Goal: Feedback & Contribution: Submit feedback/report problem

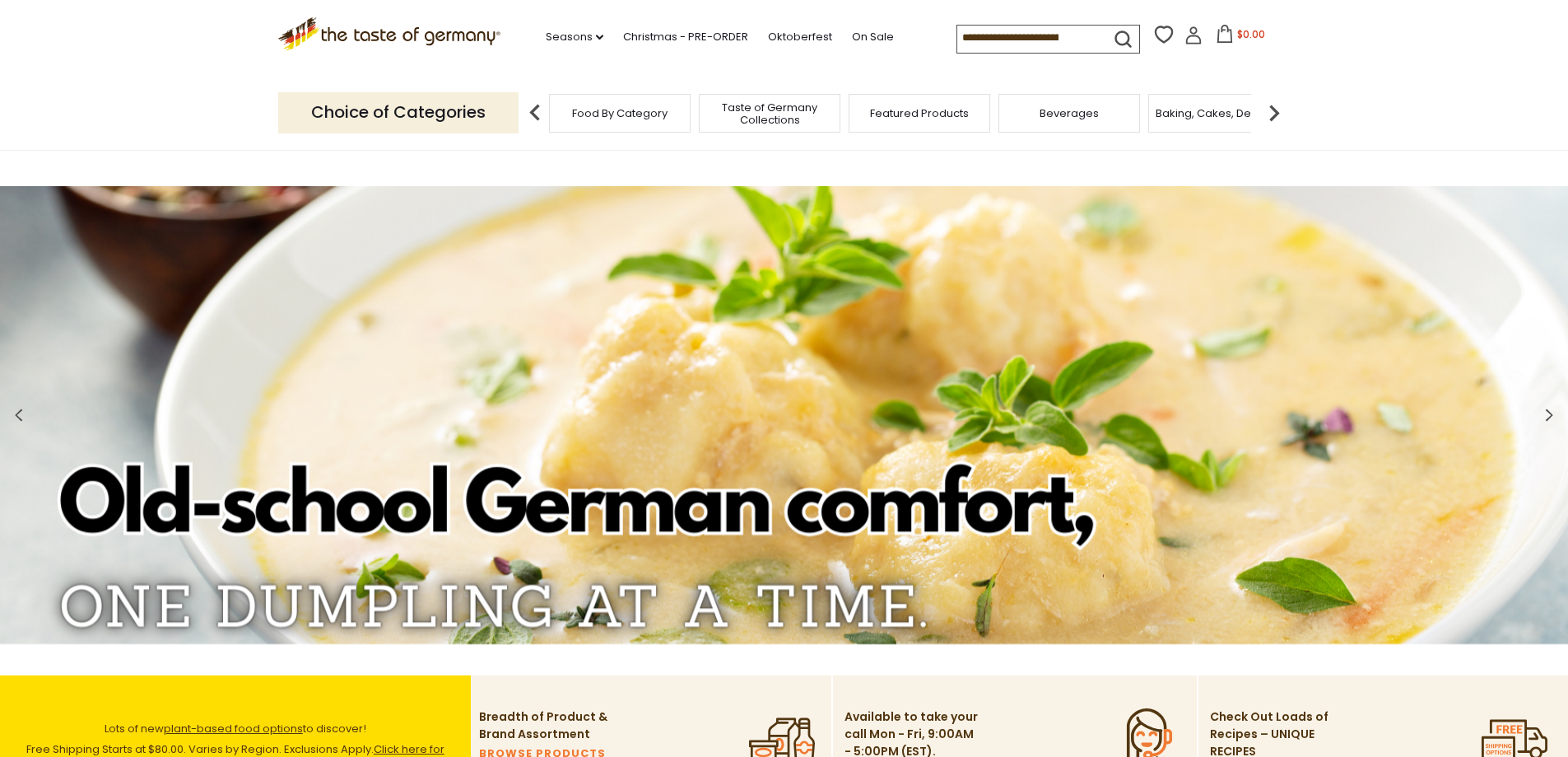
click at [1189, 42] on icon at bounding box center [1193, 35] width 19 height 19
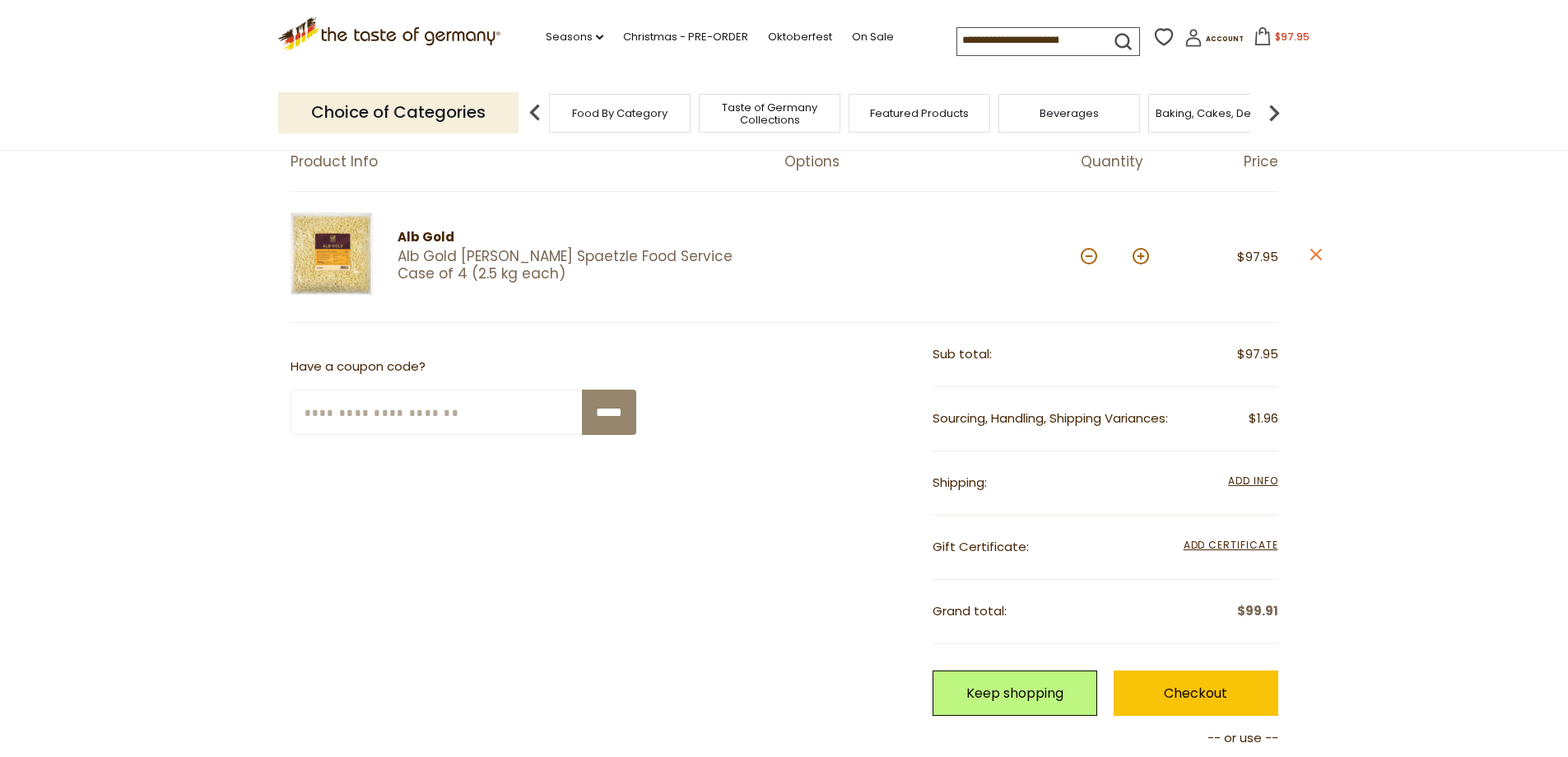
scroll to position [329, 0]
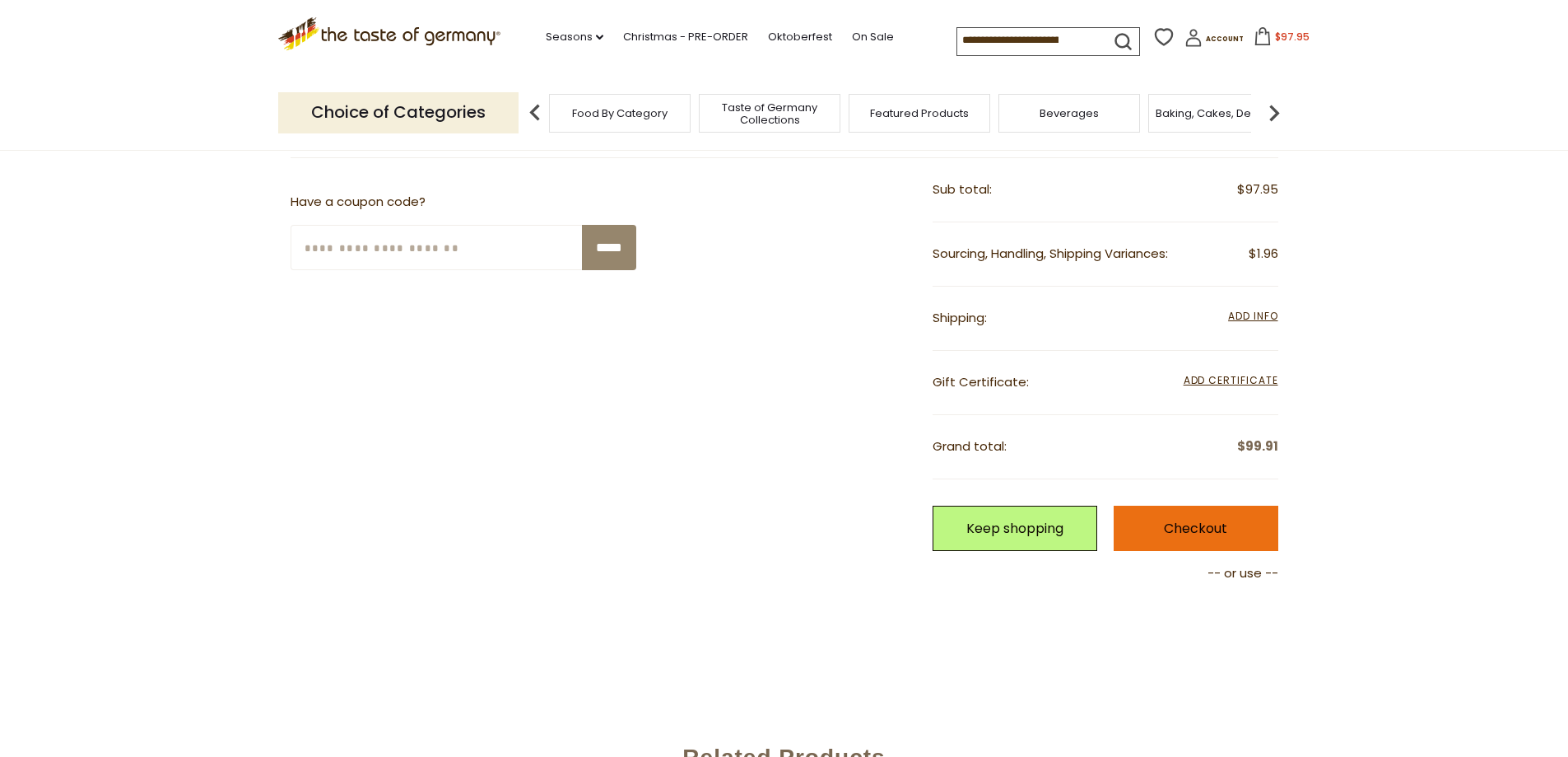
click at [1169, 512] on link "Checkout" at bounding box center [1196, 528] width 165 height 45
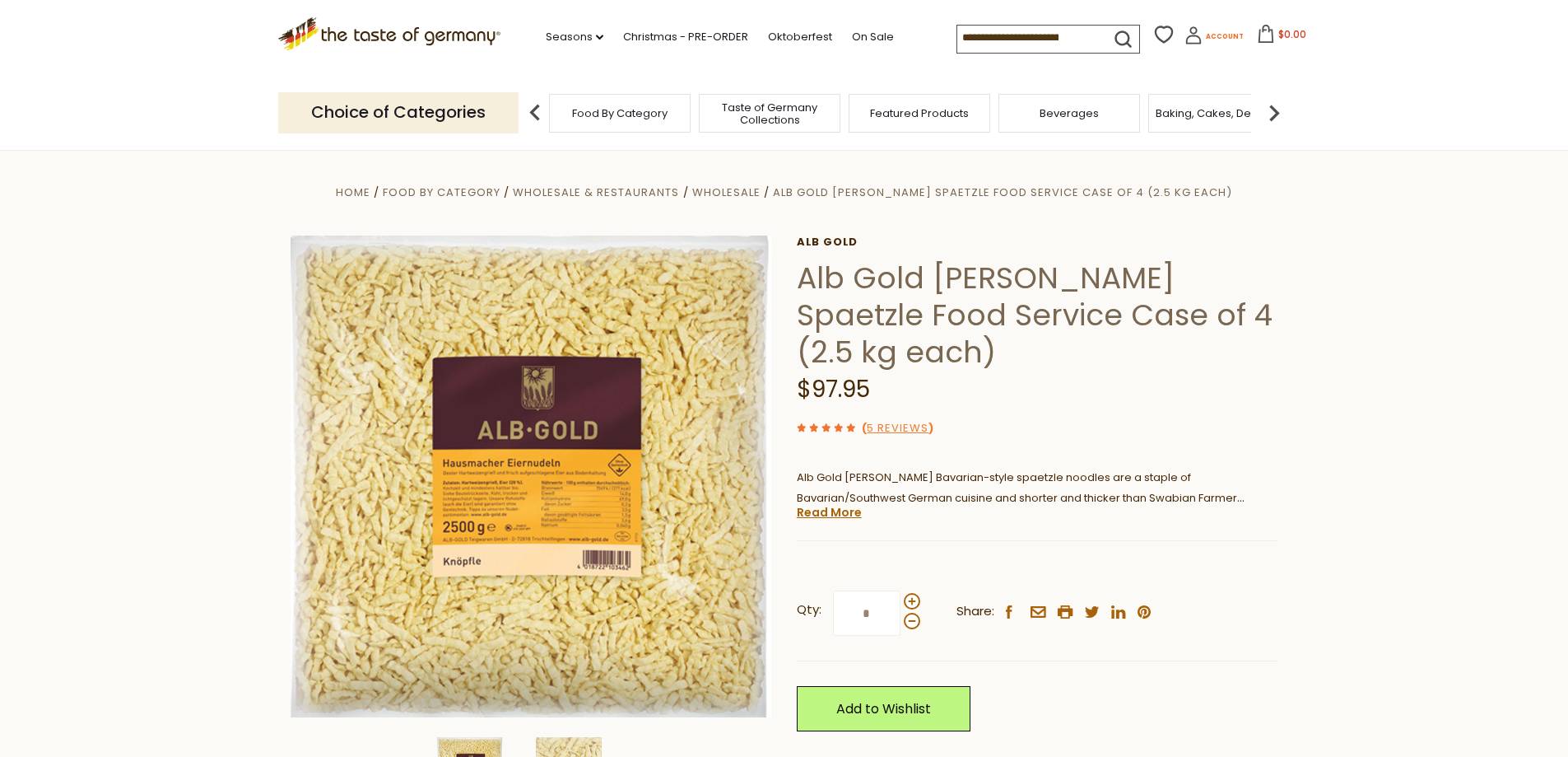
click at [1184, 34] on icon at bounding box center [1193, 35] width 19 height 19
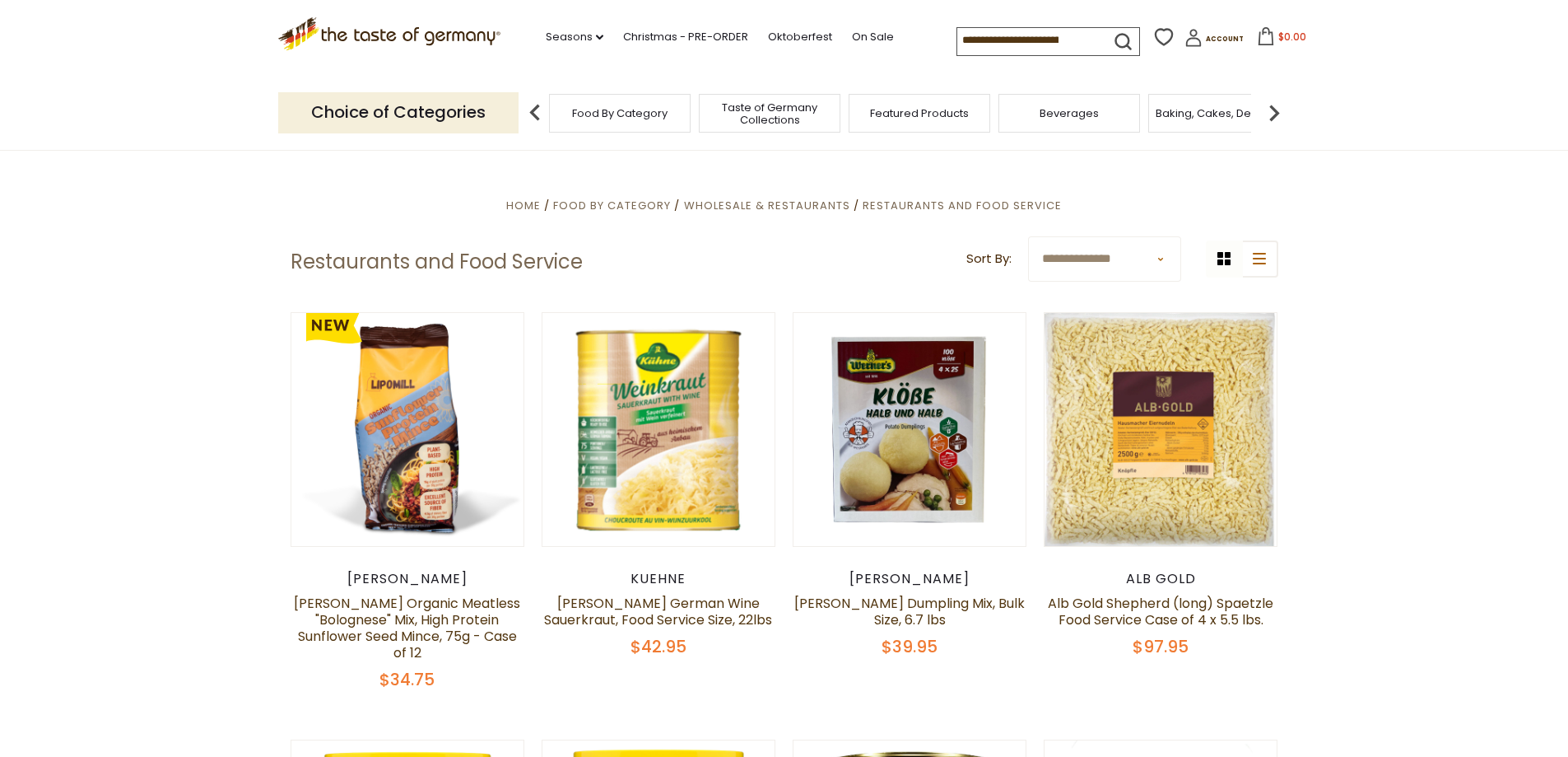
scroll to position [494, 0]
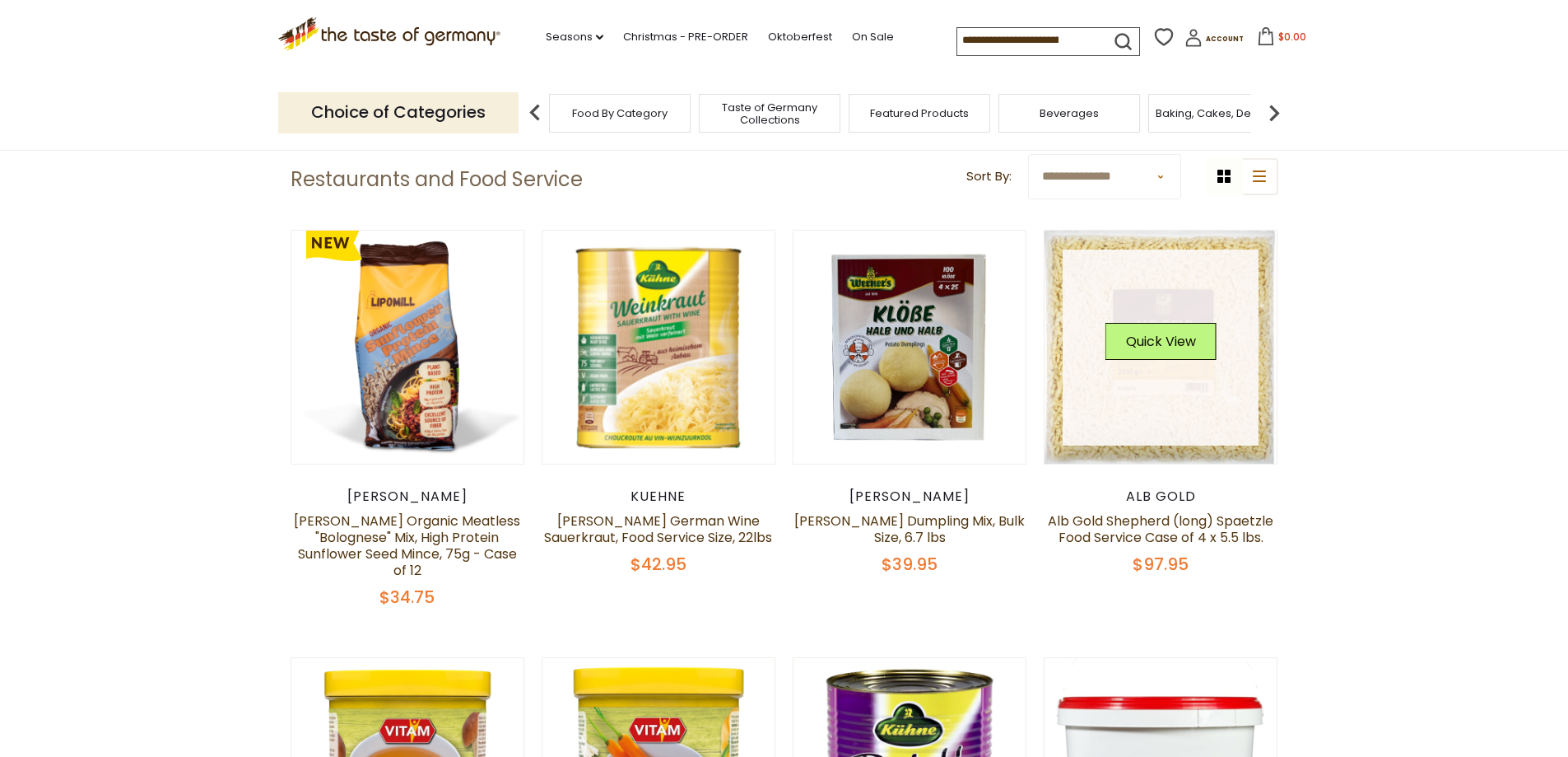
click at [1139, 351] on button "Quick View" at bounding box center [1161, 341] width 111 height 37
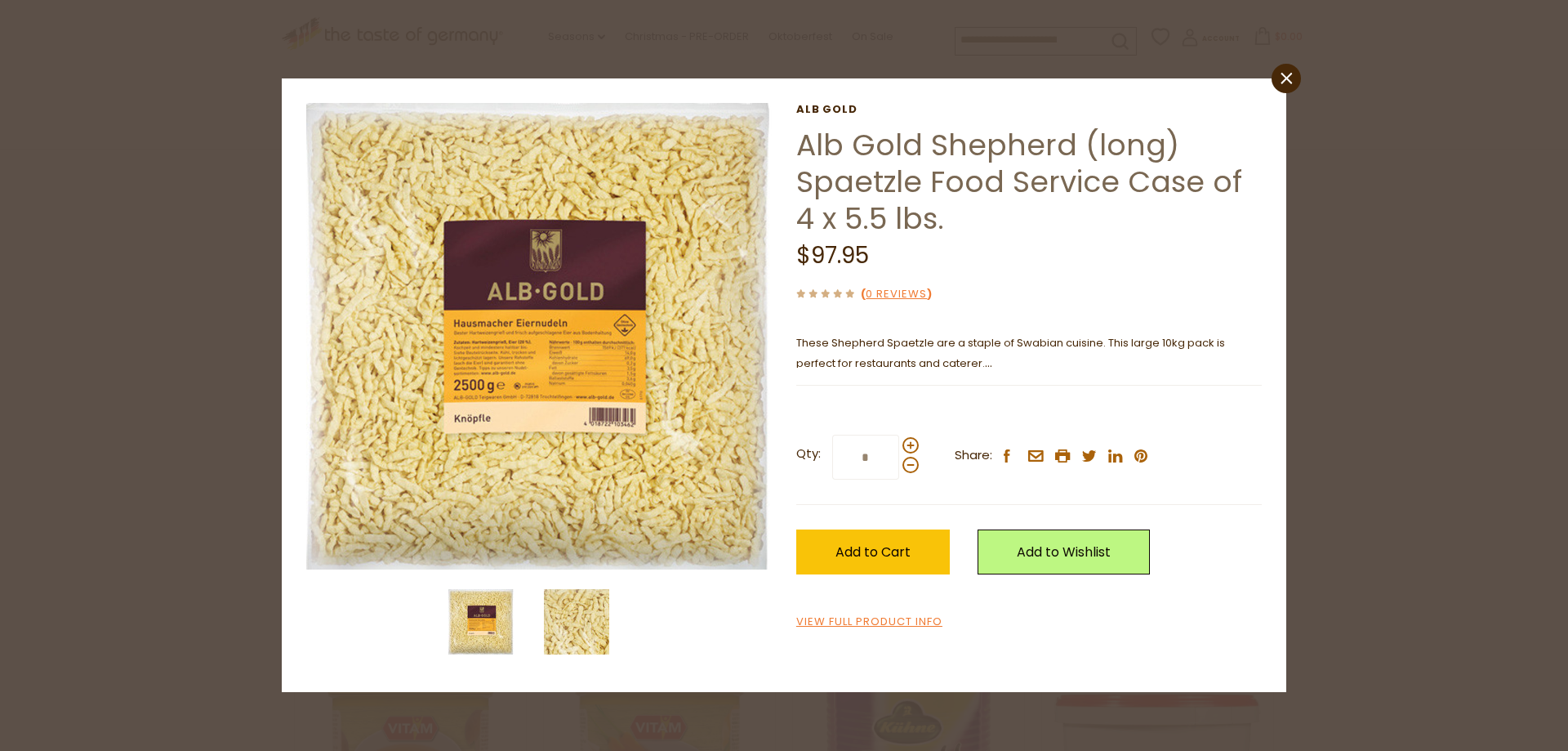
click at [593, 624] on img at bounding box center [577, 621] width 66 height 66
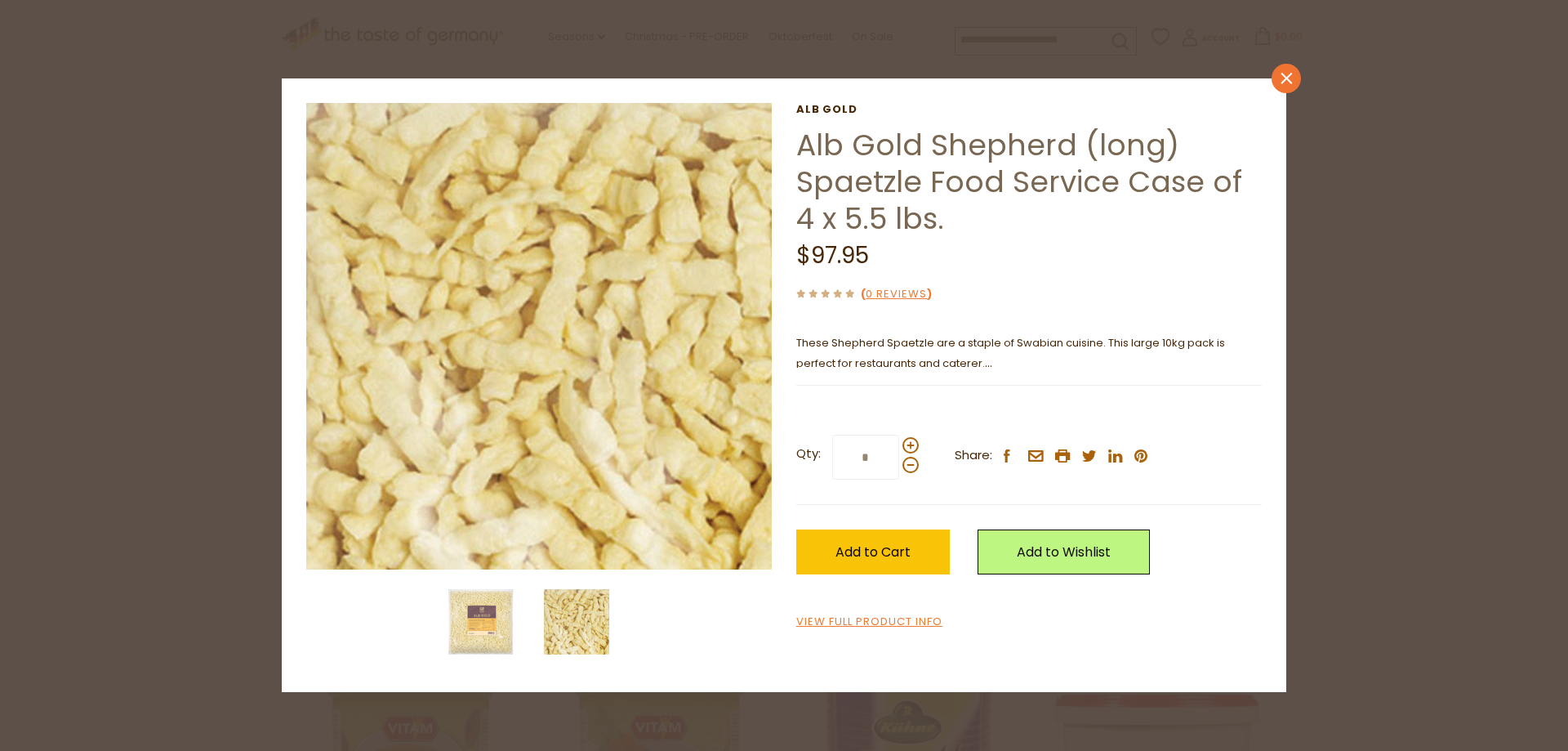
click at [1284, 73] on icon "close" at bounding box center [1286, 79] width 12 height 12
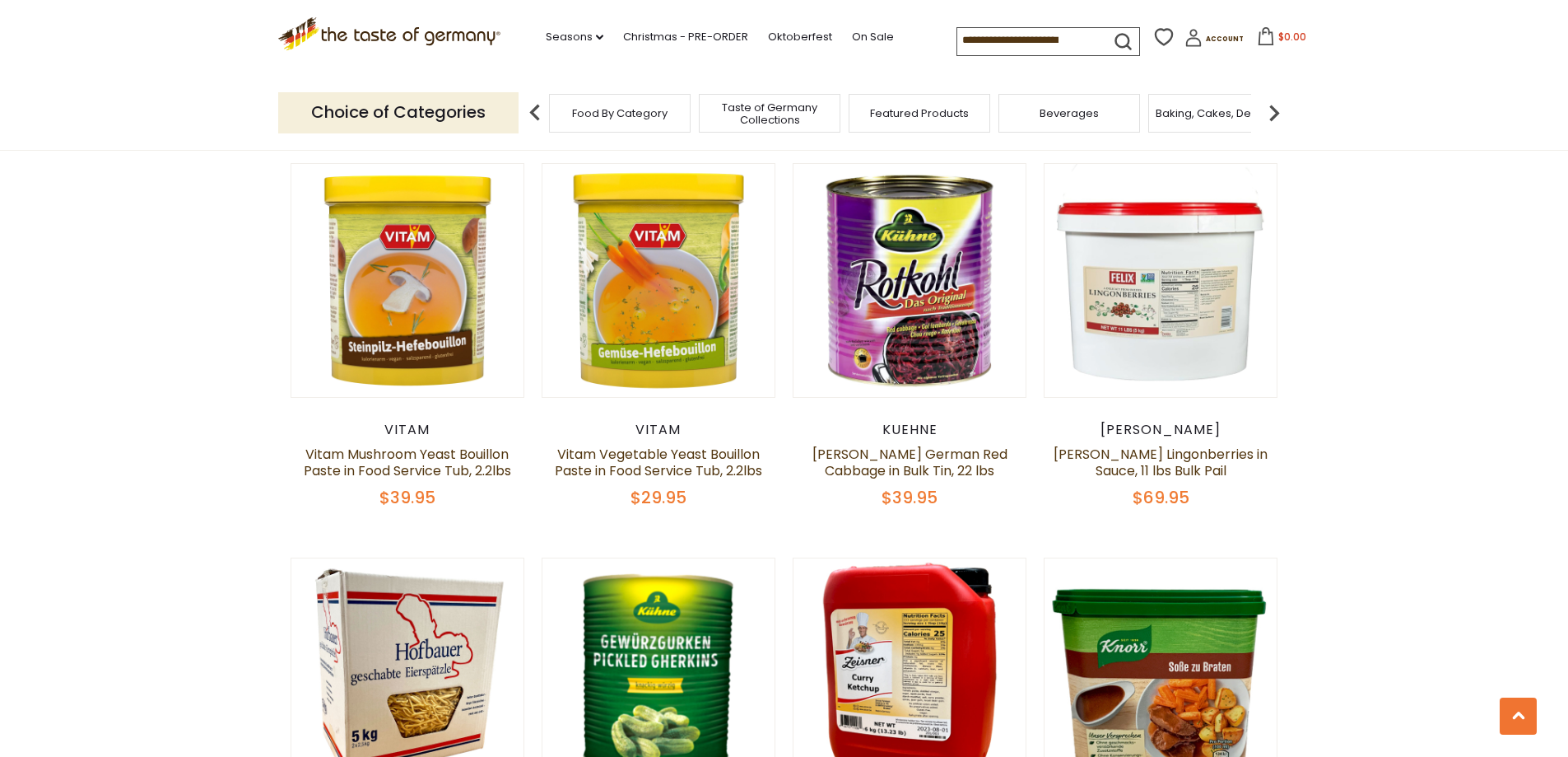
scroll to position [1564, 0]
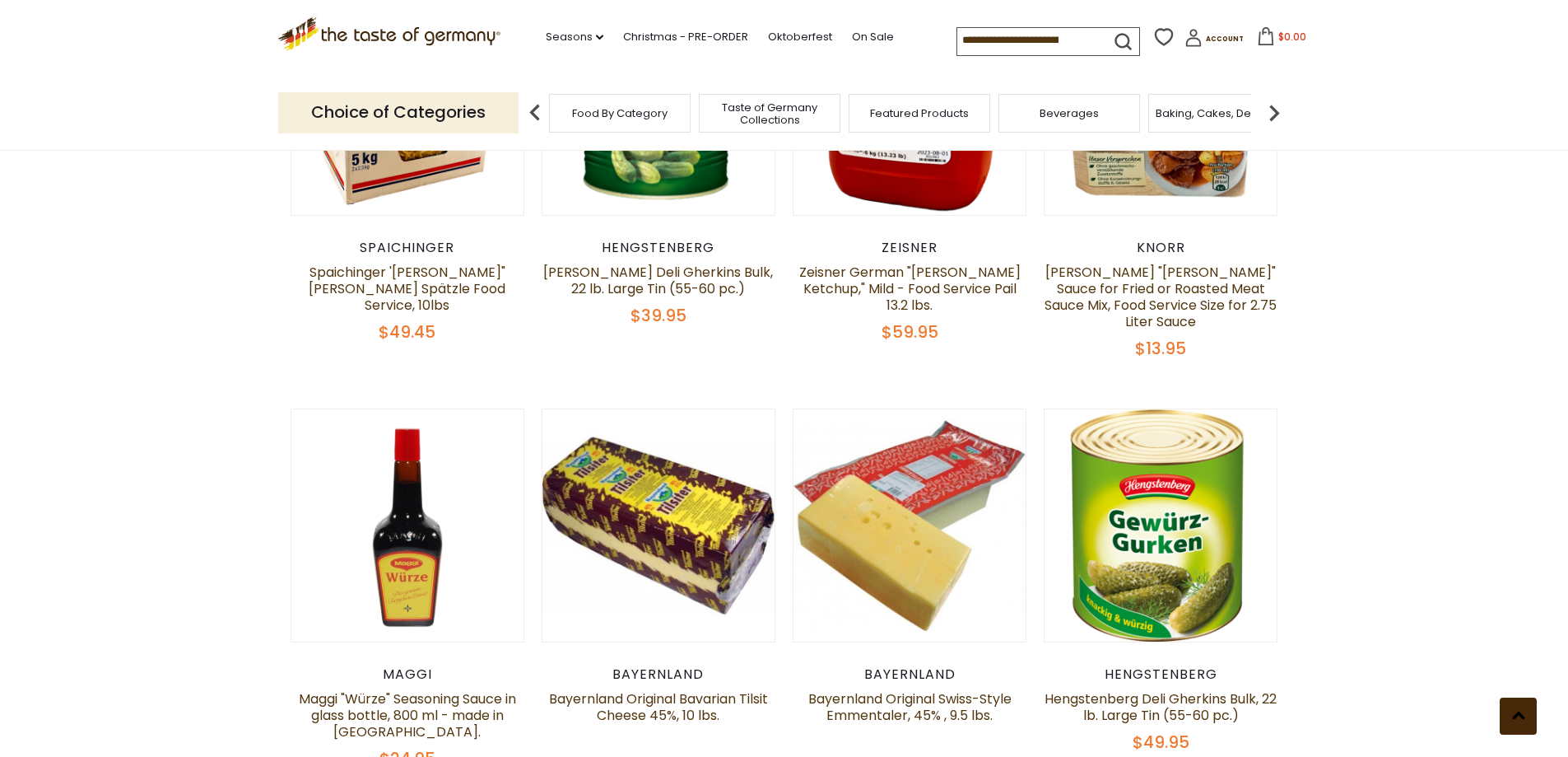
click at [1515, 721] on button at bounding box center [1518, 716] width 37 height 37
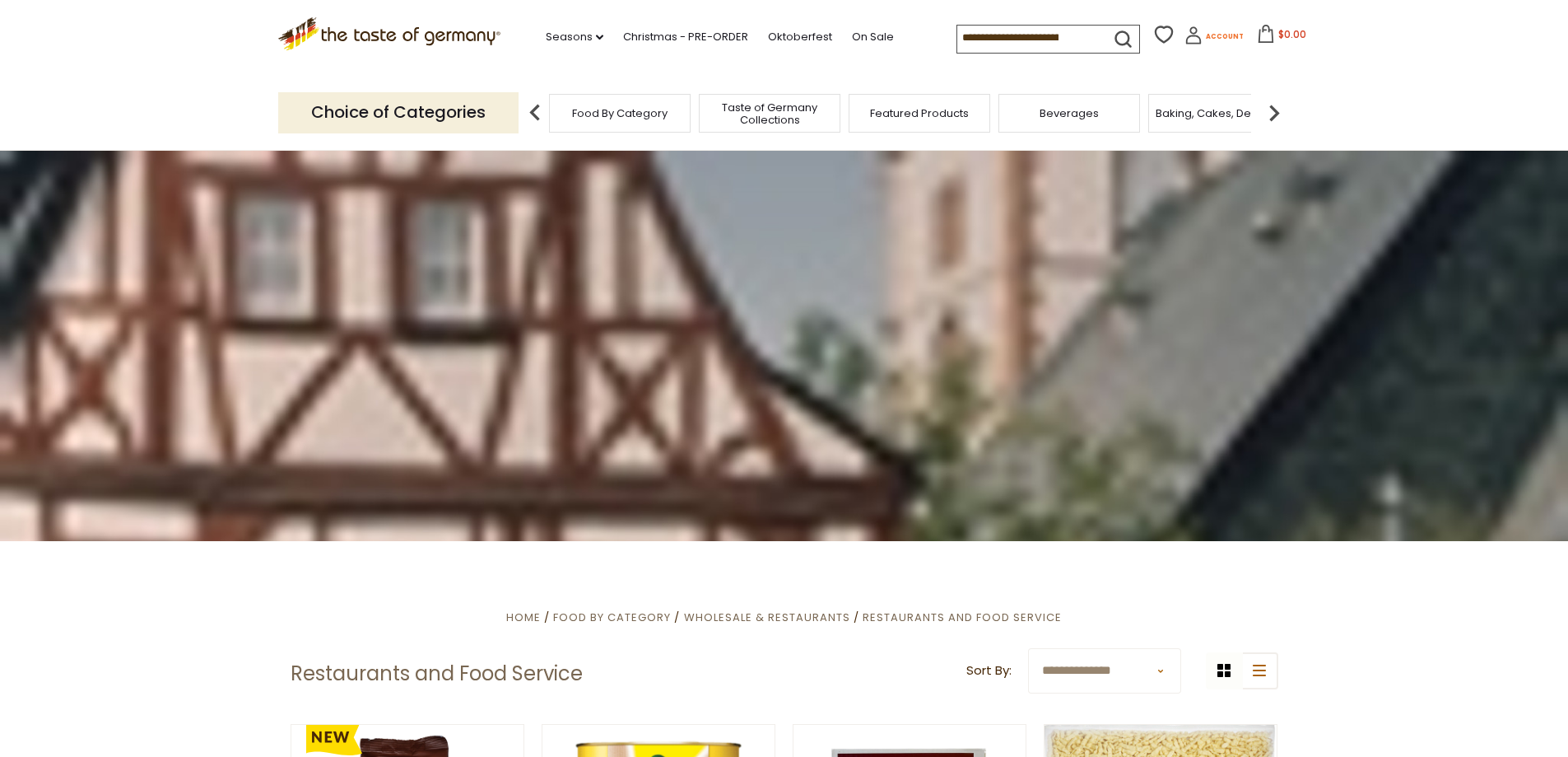
click at [1206, 33] on span "Account" at bounding box center [1224, 36] width 38 height 9
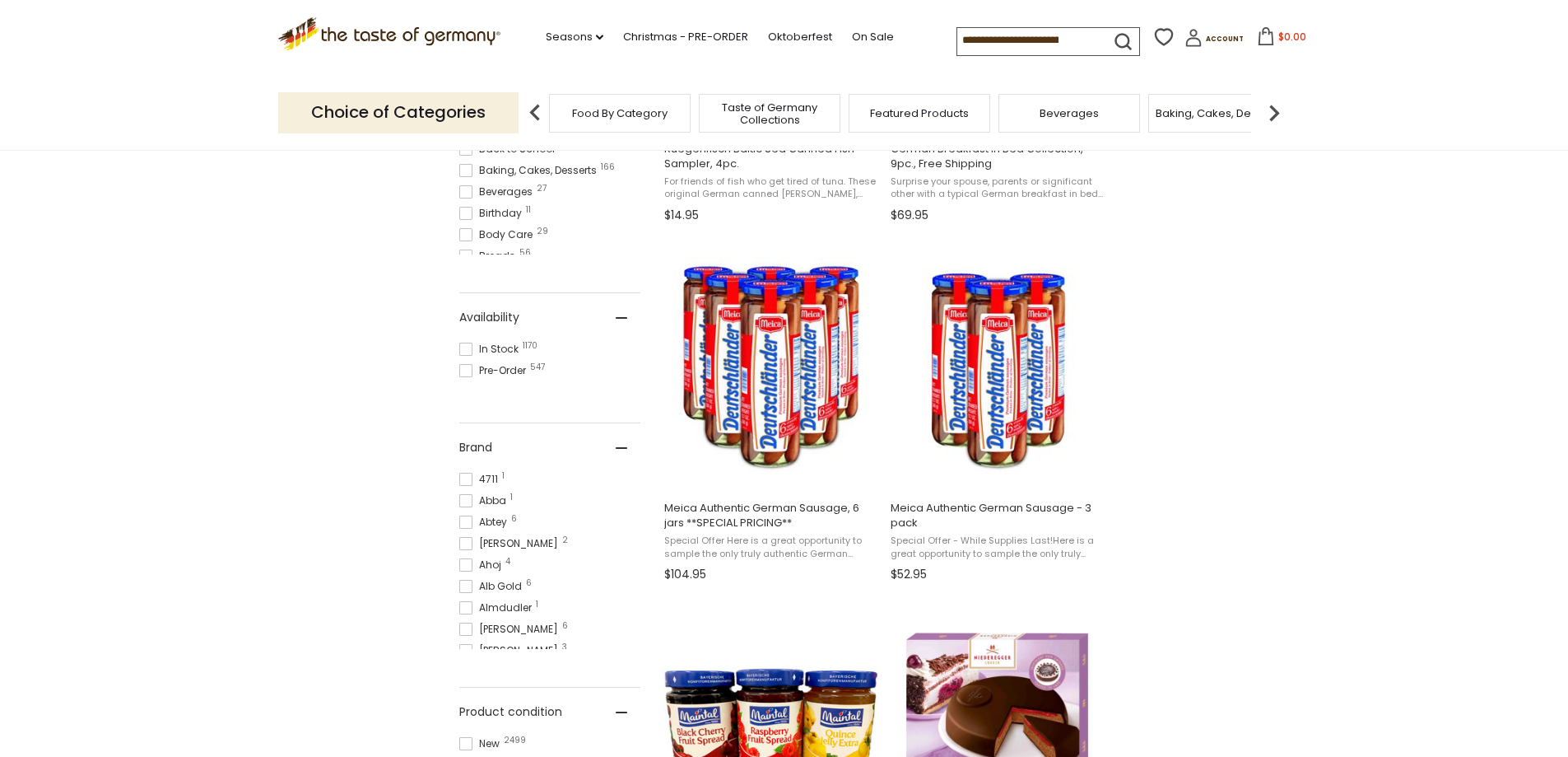
scroll to position [165, 0]
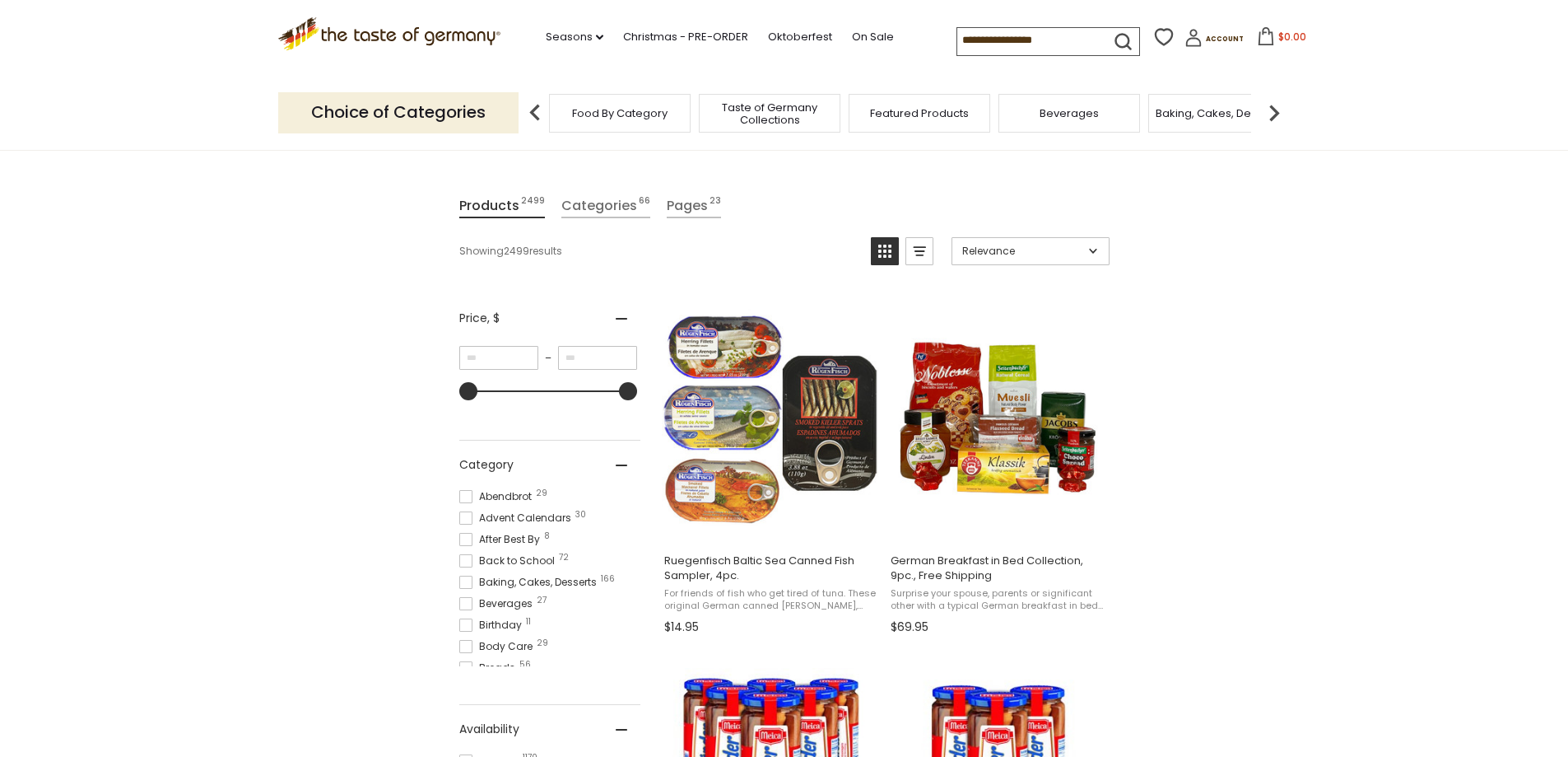
click at [1021, 43] on input at bounding box center [1027, 40] width 139 height 23
type input "********"
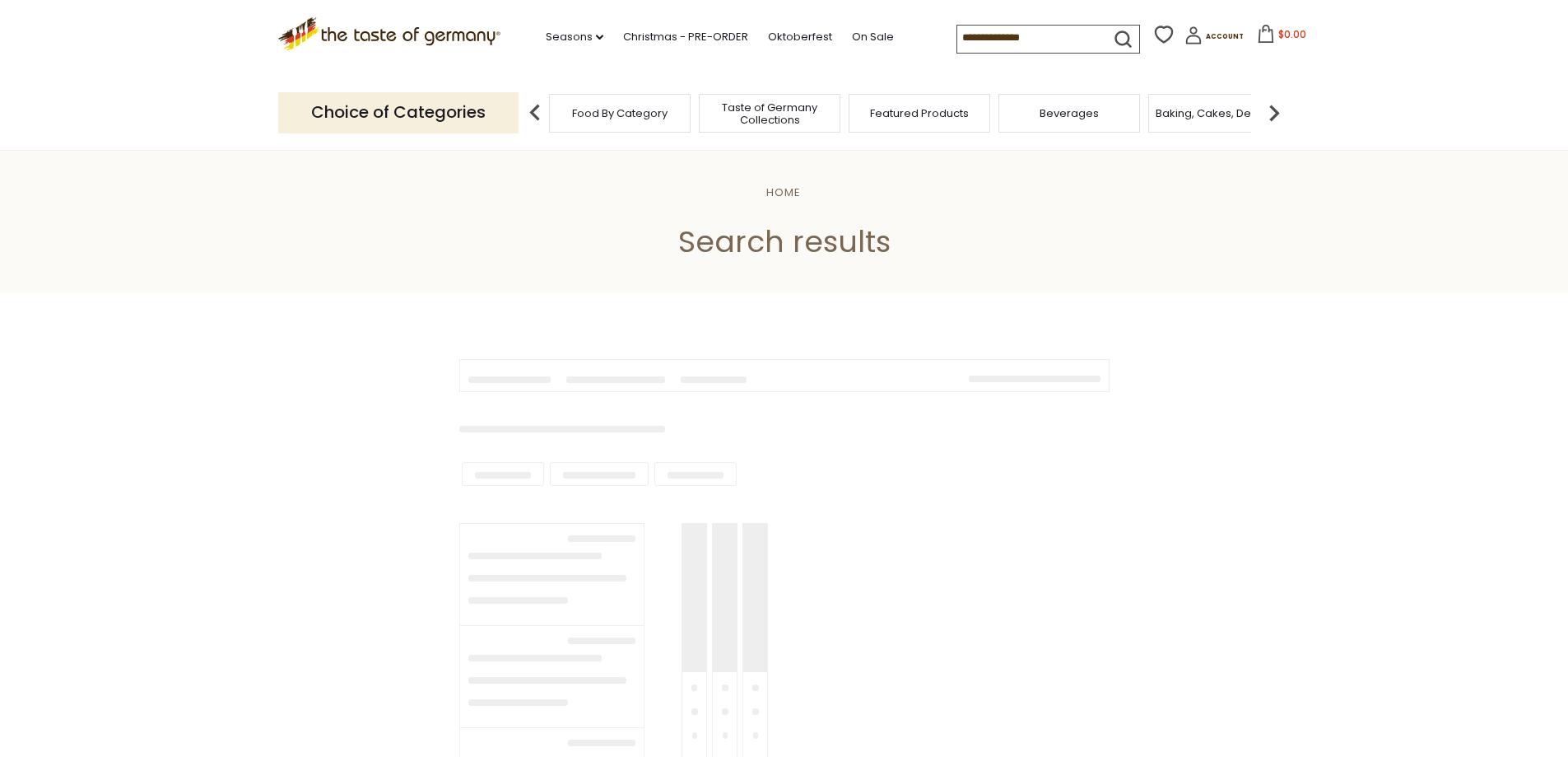
type input "********"
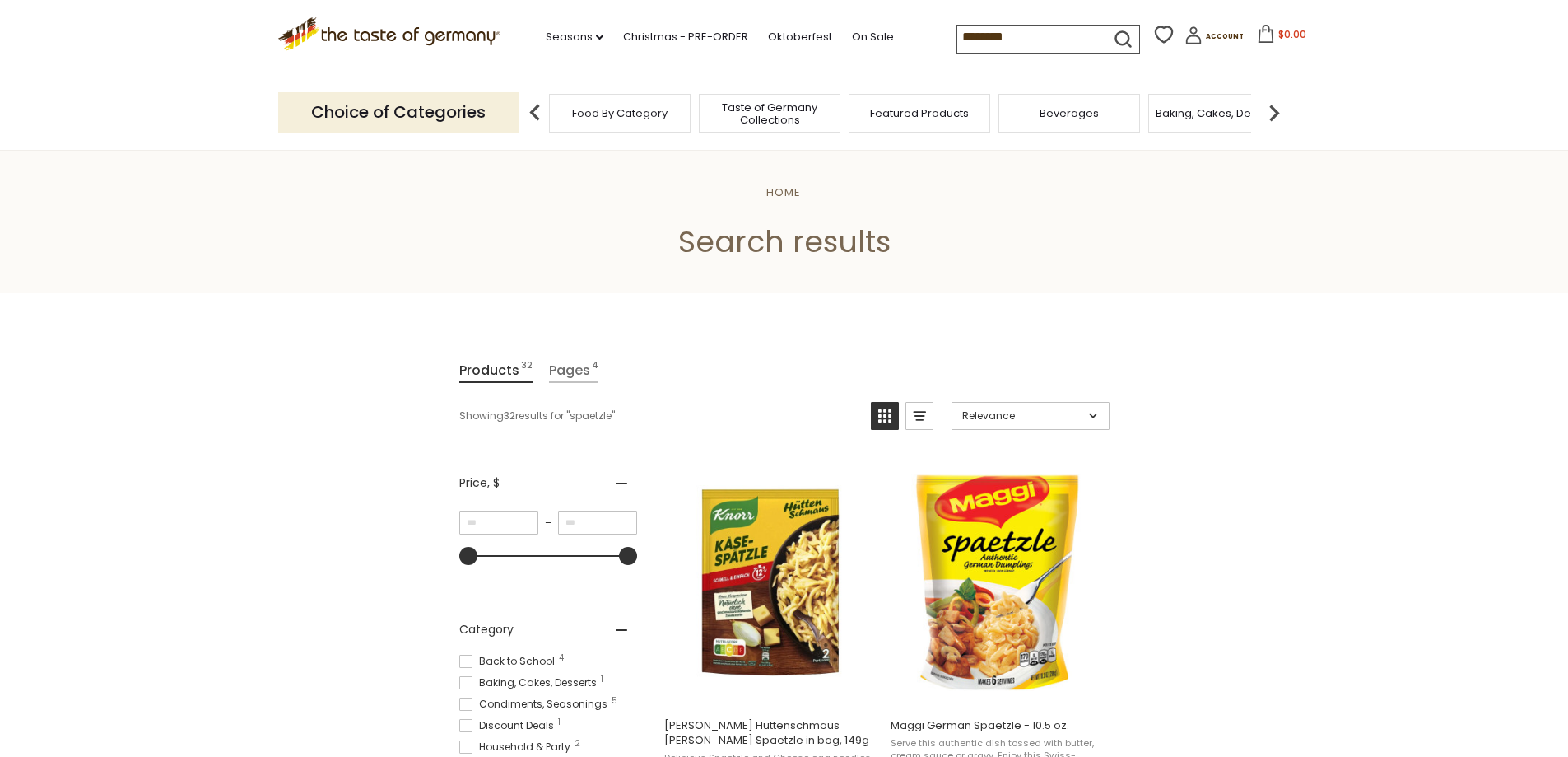
scroll to position [659, 0]
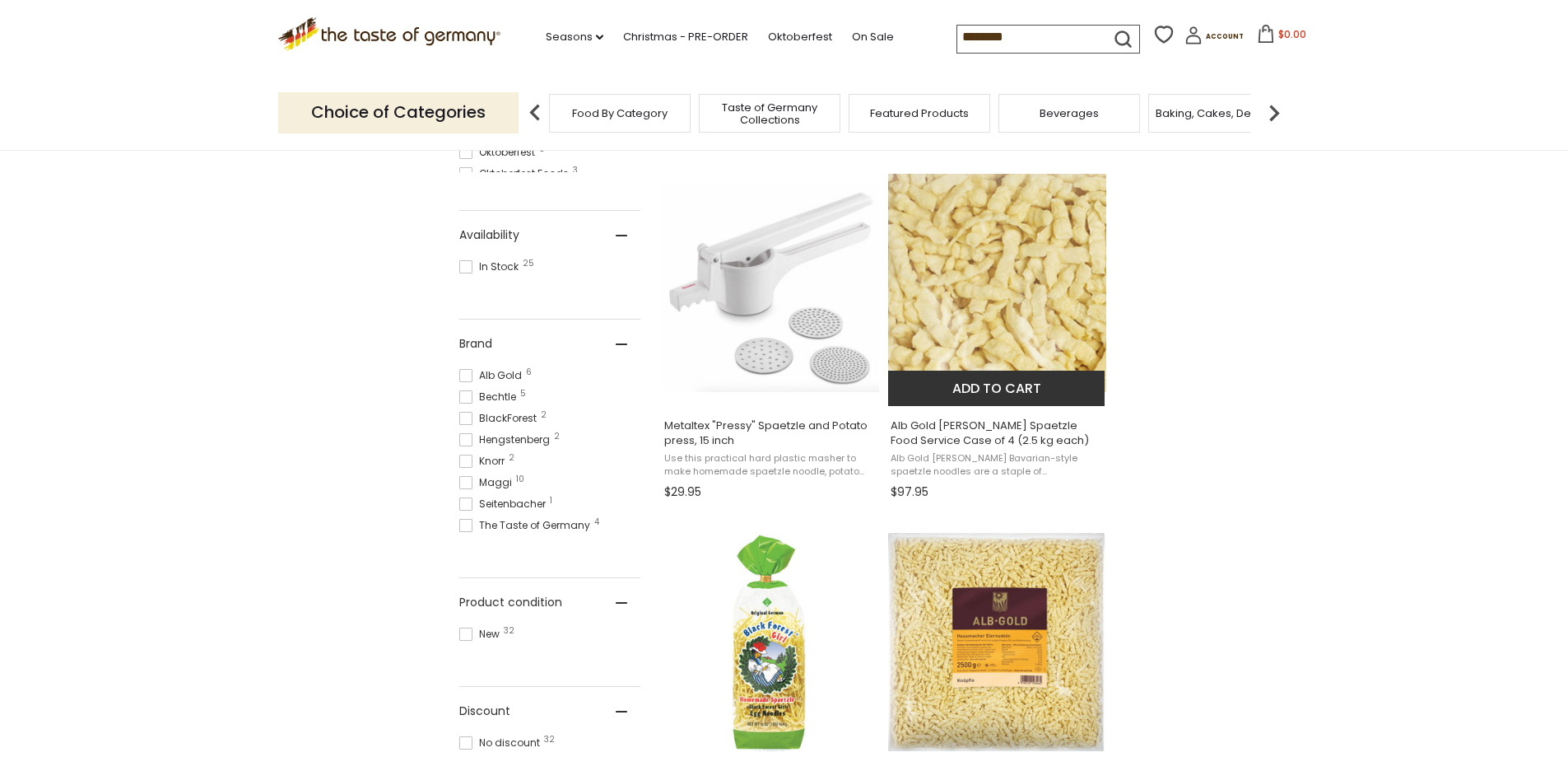
click at [998, 305] on img "Alb Gold Knoepfle Spaetzle Food Service Case of 4 (2.5 kg each)" at bounding box center [997, 282] width 218 height 218
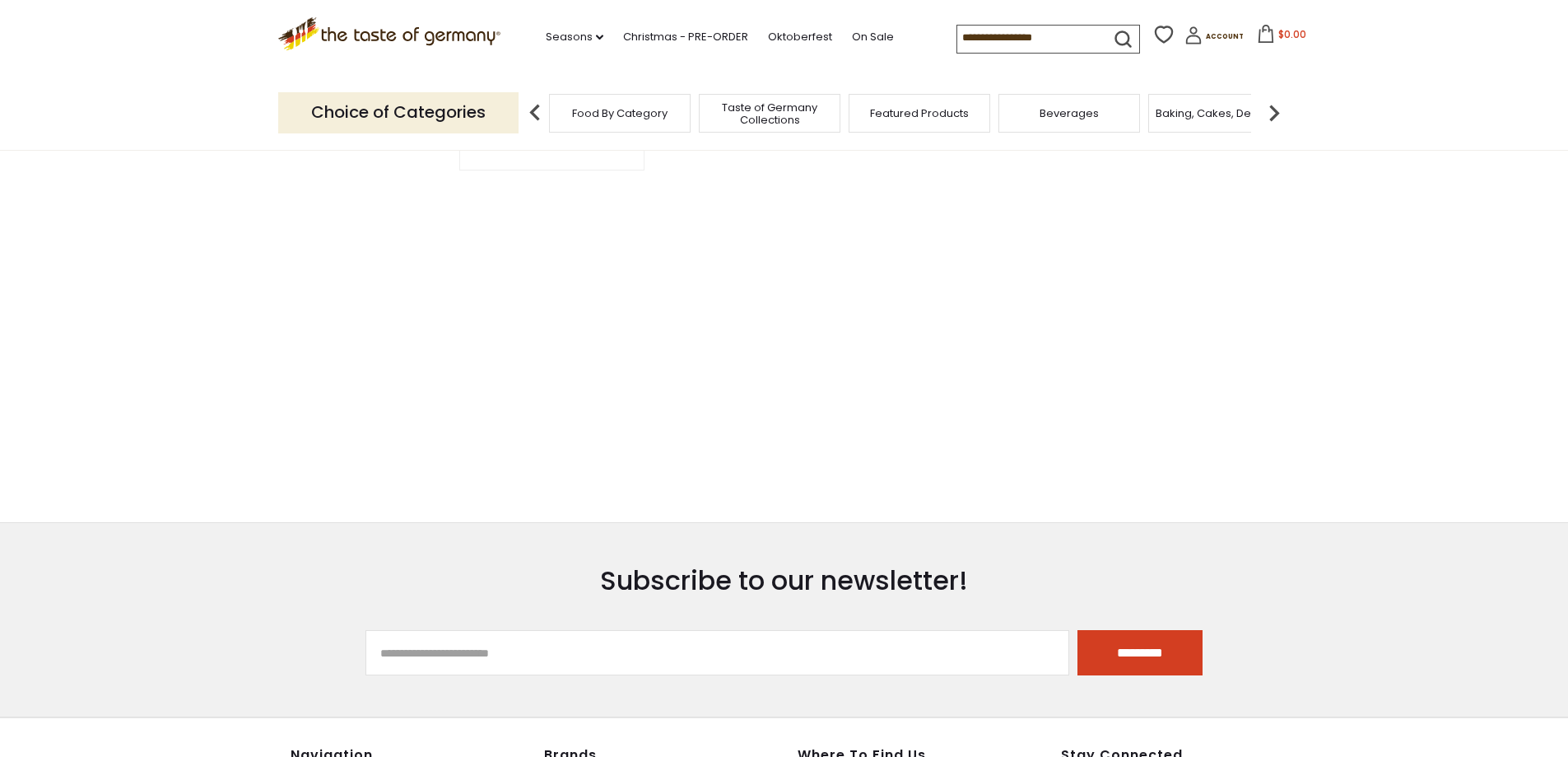
type input "********"
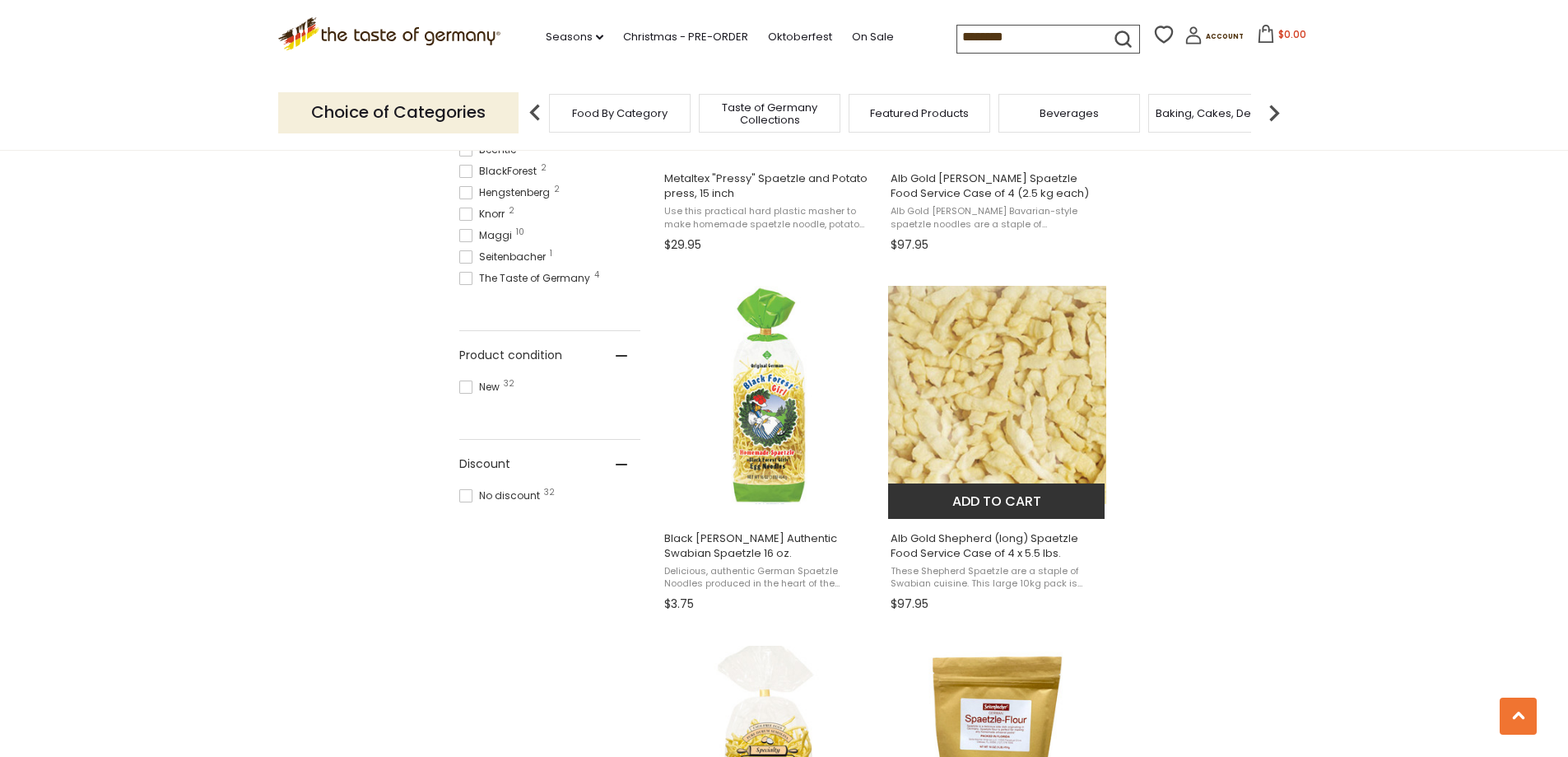
scroll to position [1070, 0]
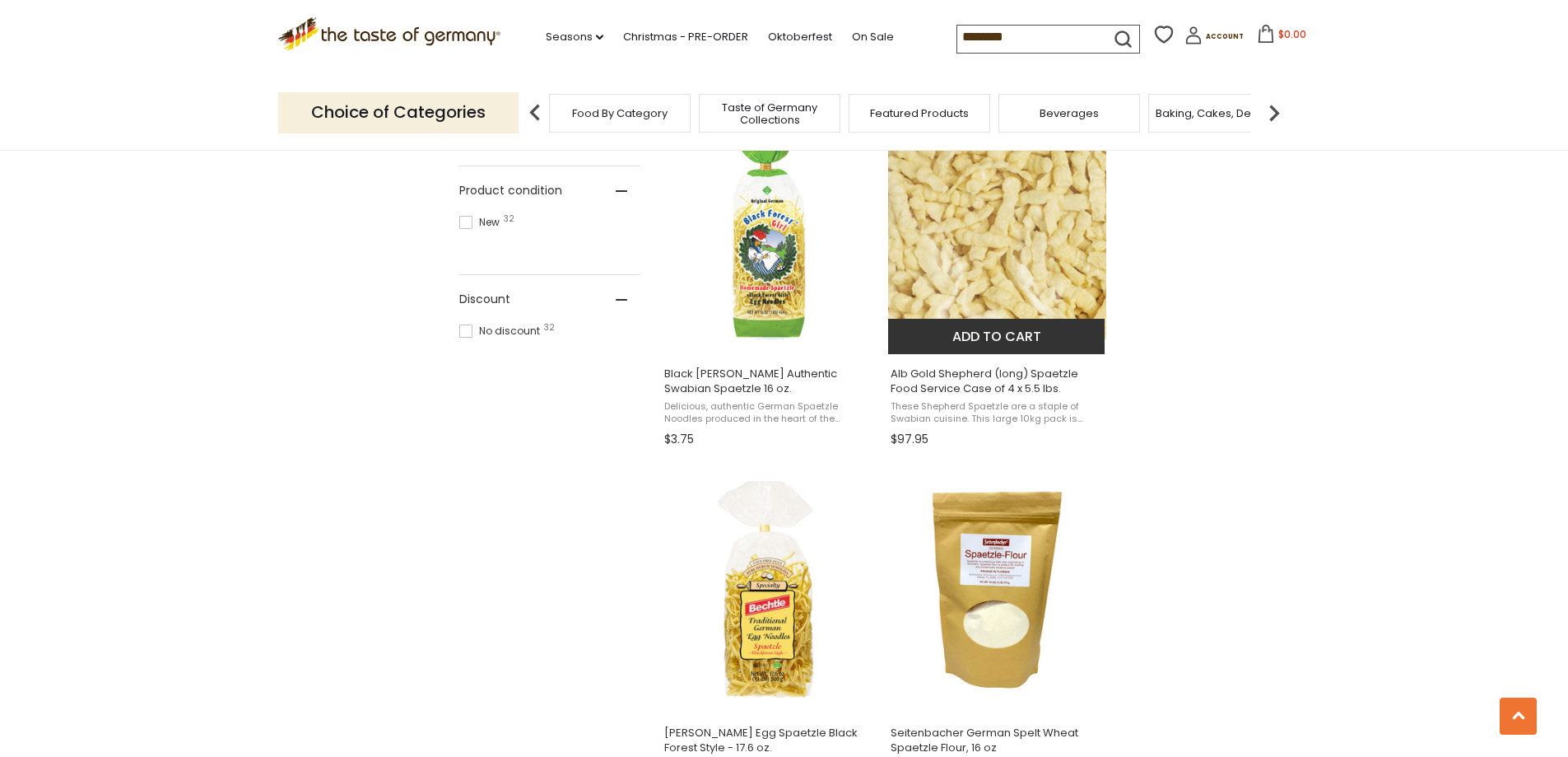
click at [982, 285] on img "Alb Gold Shepherd (long) Spaetzle Food Service Case of 4 x 5.5 lbs." at bounding box center [997, 229] width 218 height 218
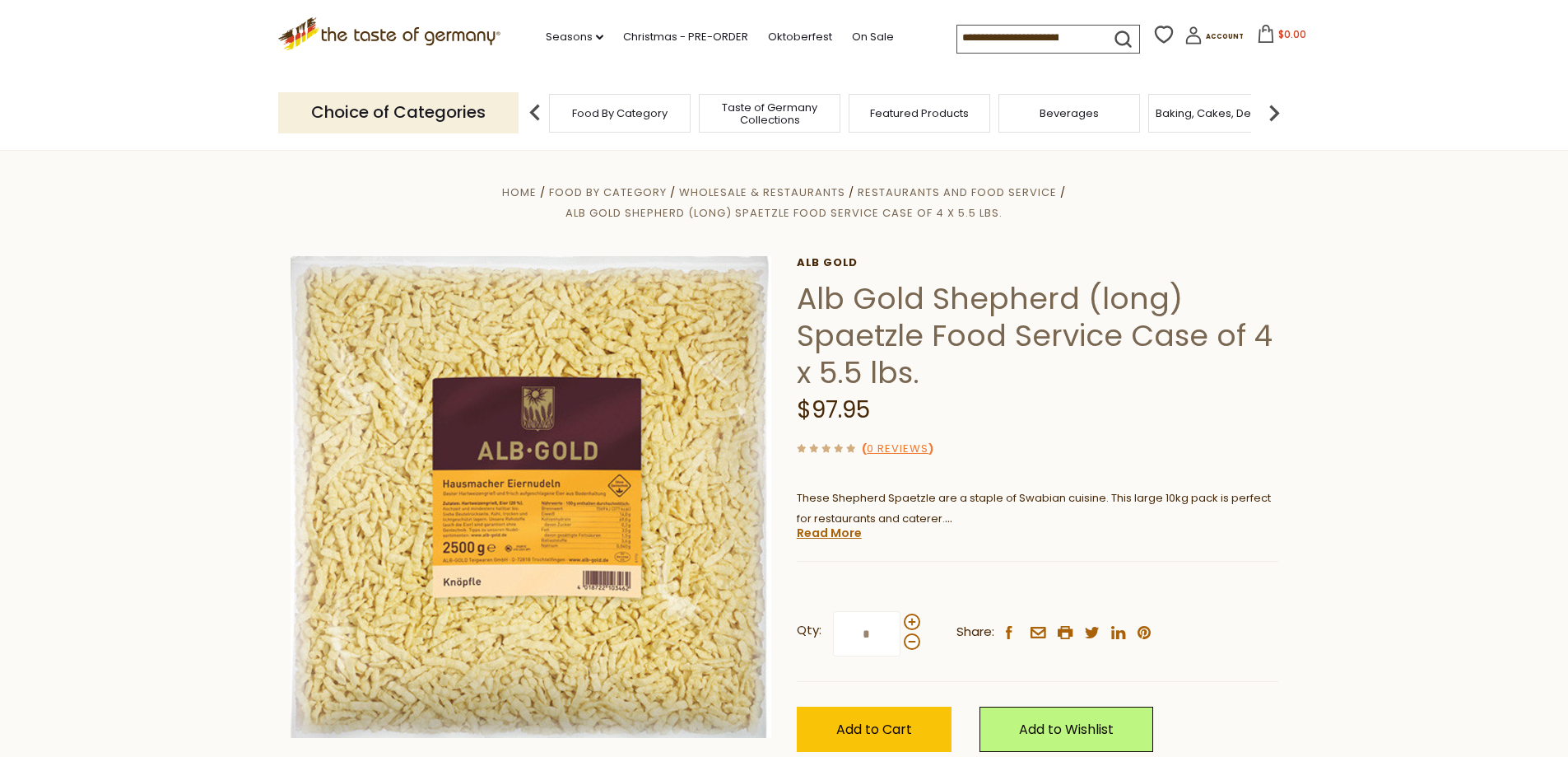
click at [467, 31] on icon ".st0{fill:#EDD300;} .st1{fill:#D33E21;}" at bounding box center [389, 34] width 223 height 34
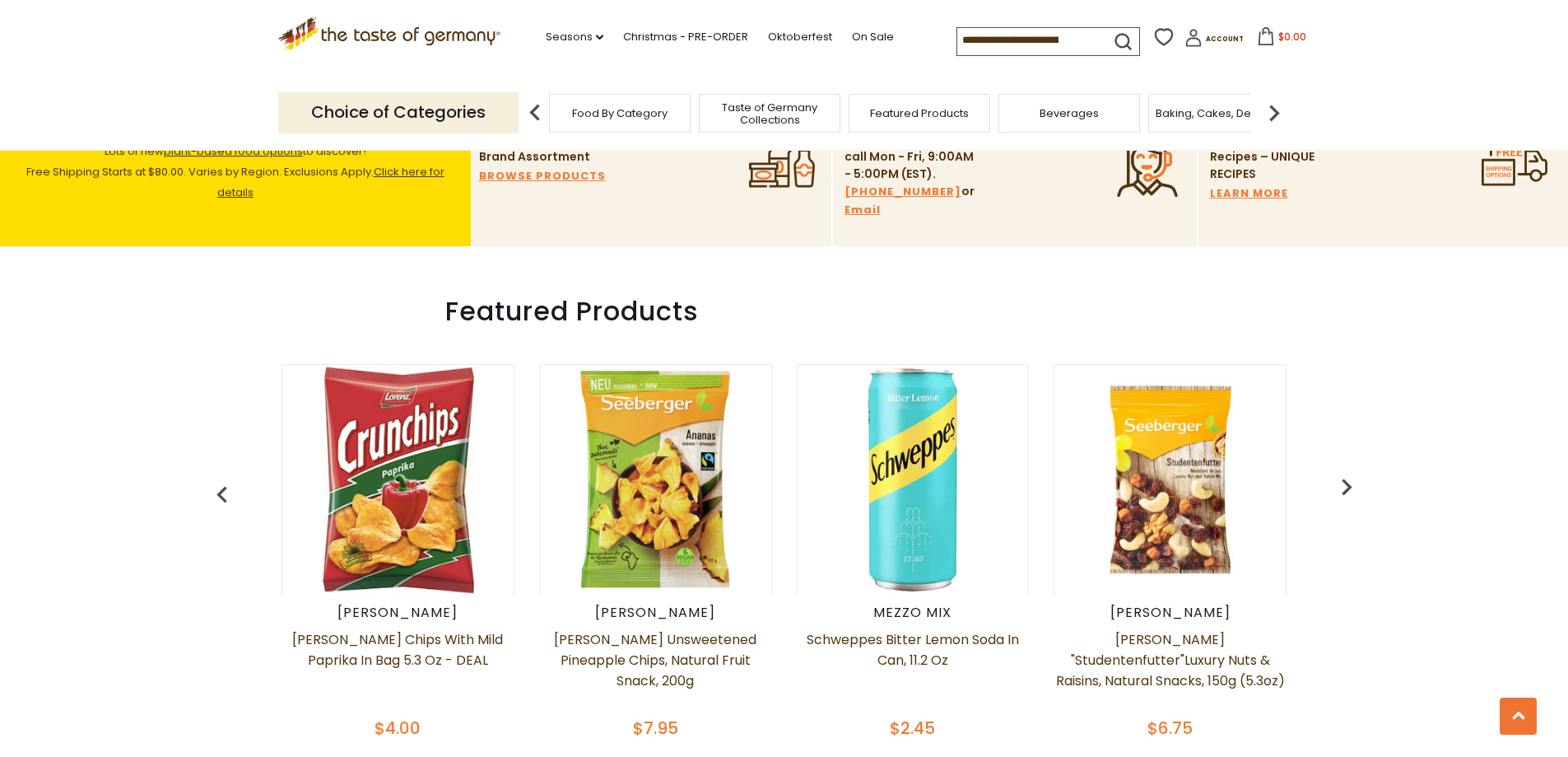
scroll to position [1152, 0]
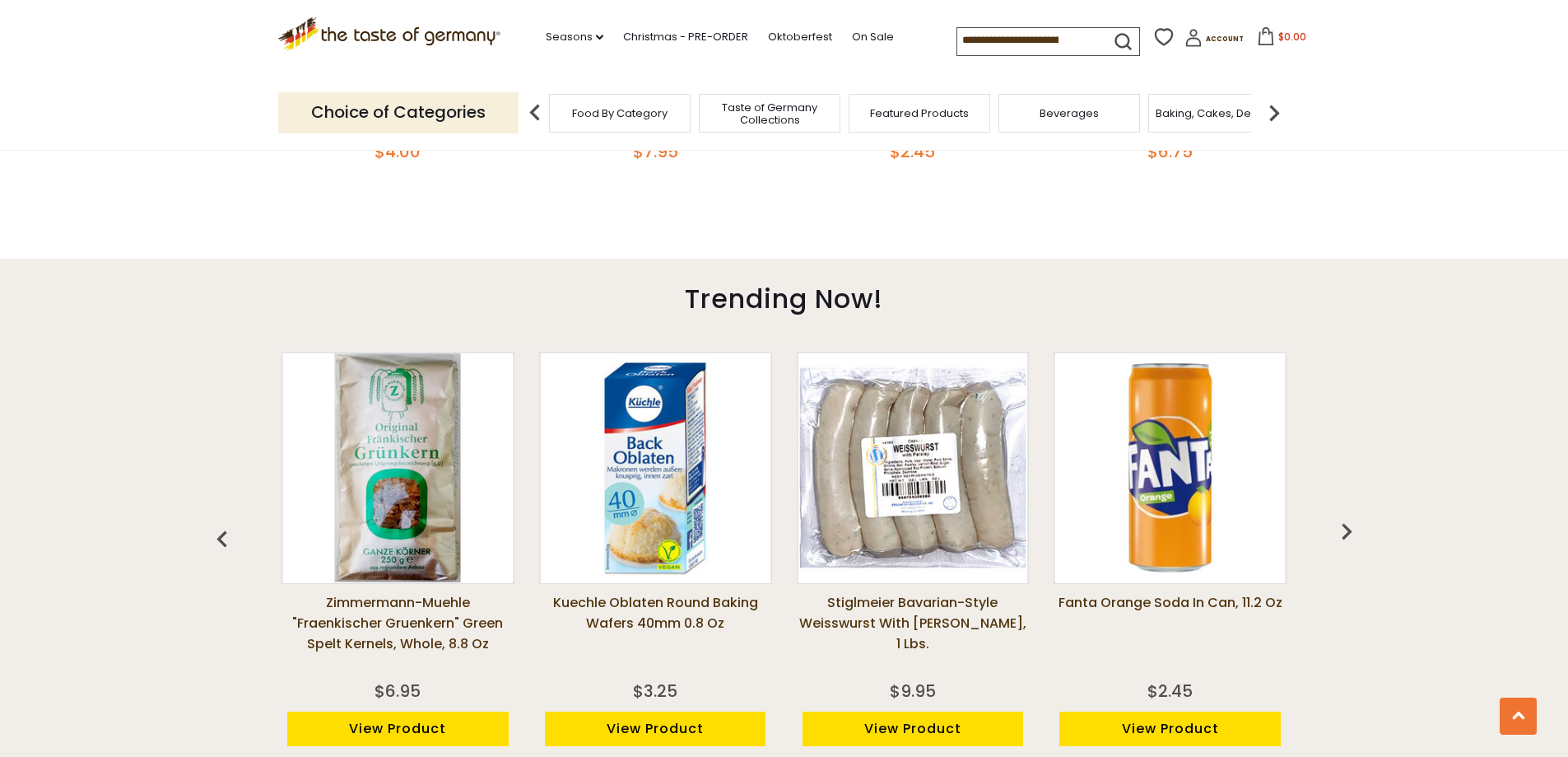
click at [1266, 103] on img at bounding box center [1273, 112] width 33 height 33
click at [535, 115] on img at bounding box center [534, 112] width 33 height 33
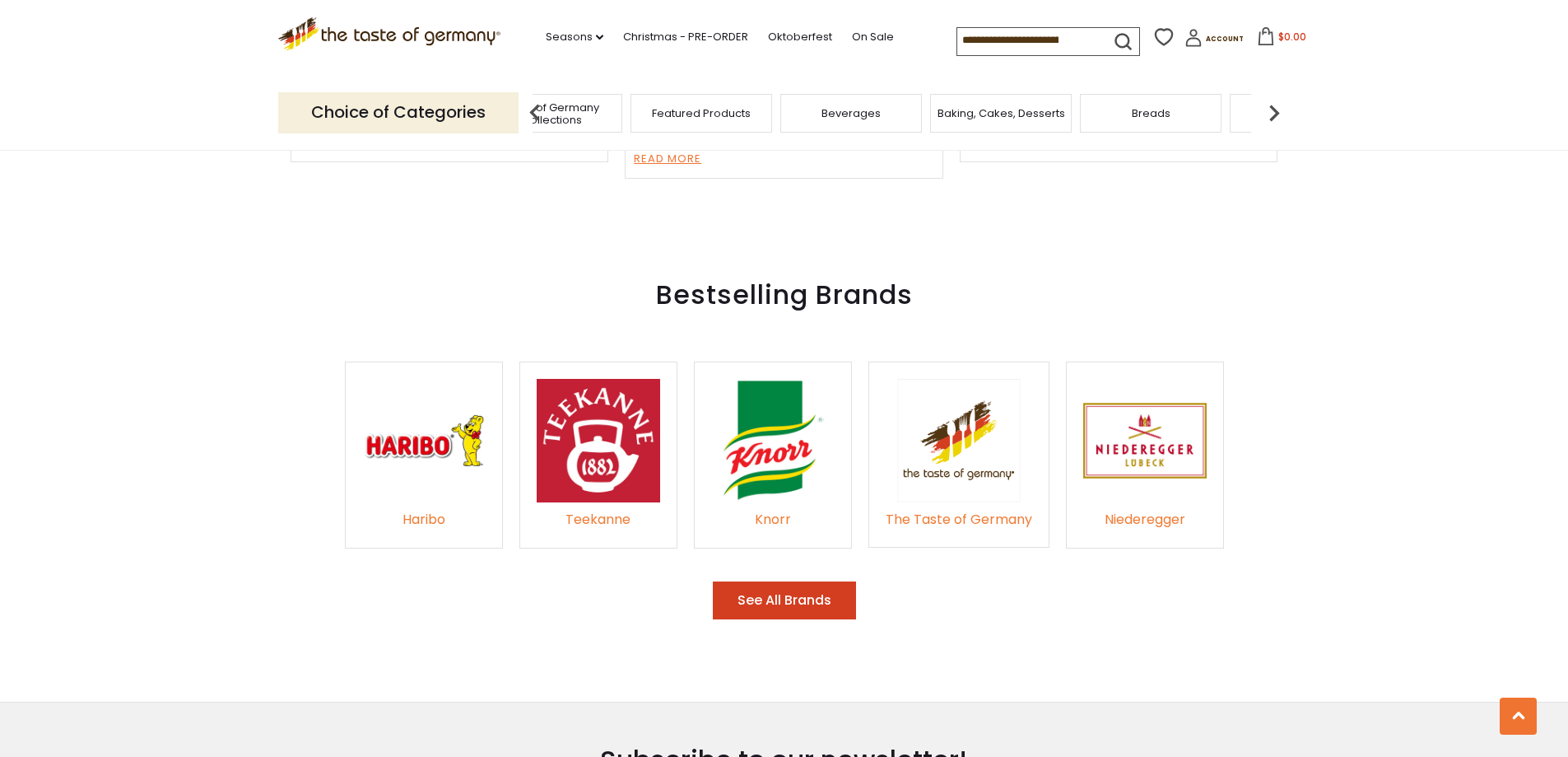
scroll to position [2964, 0]
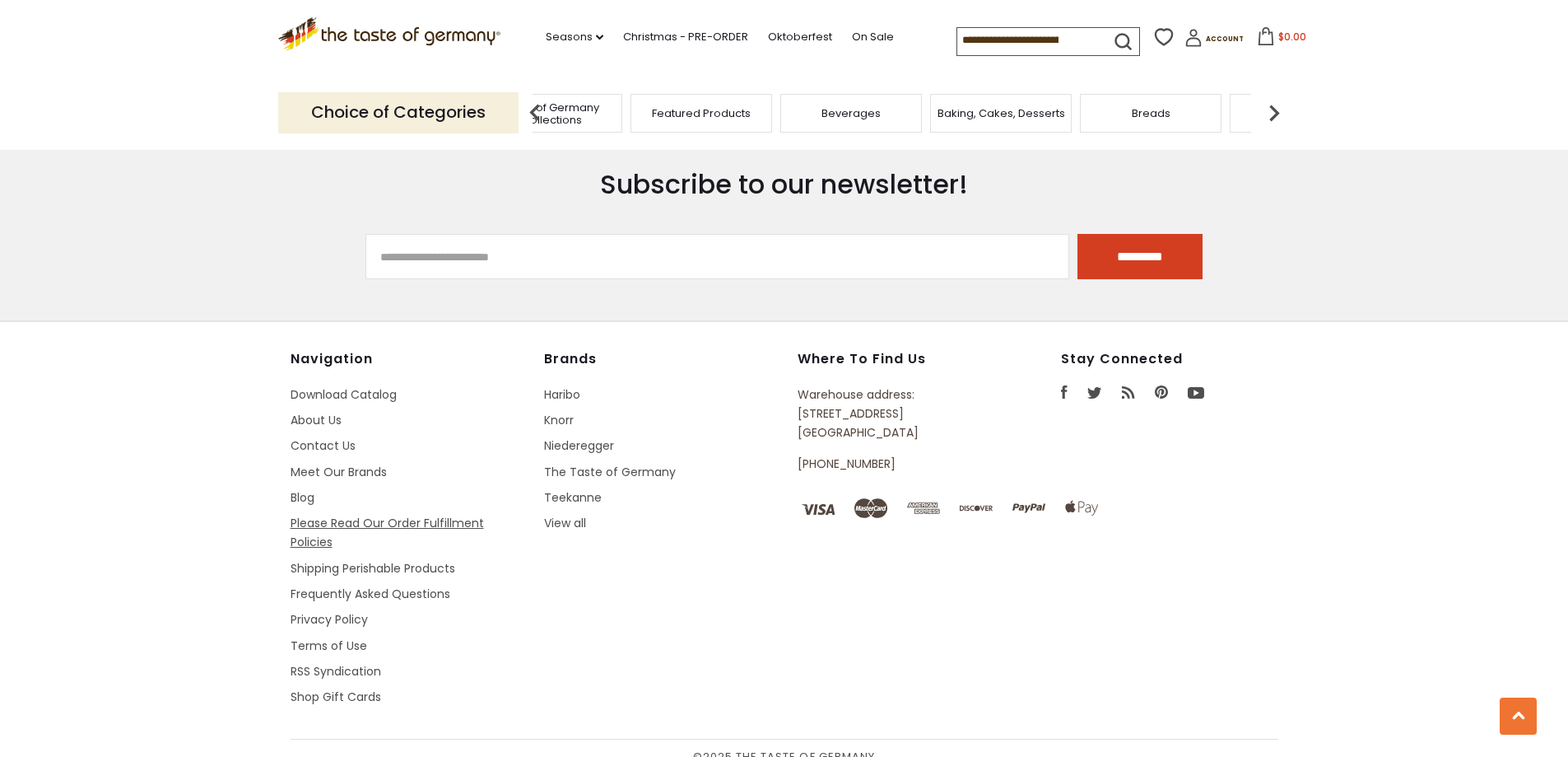
click at [332, 527] on link "Please Read Our Order Fulfillment Policies" at bounding box center [386, 532] width 193 height 35
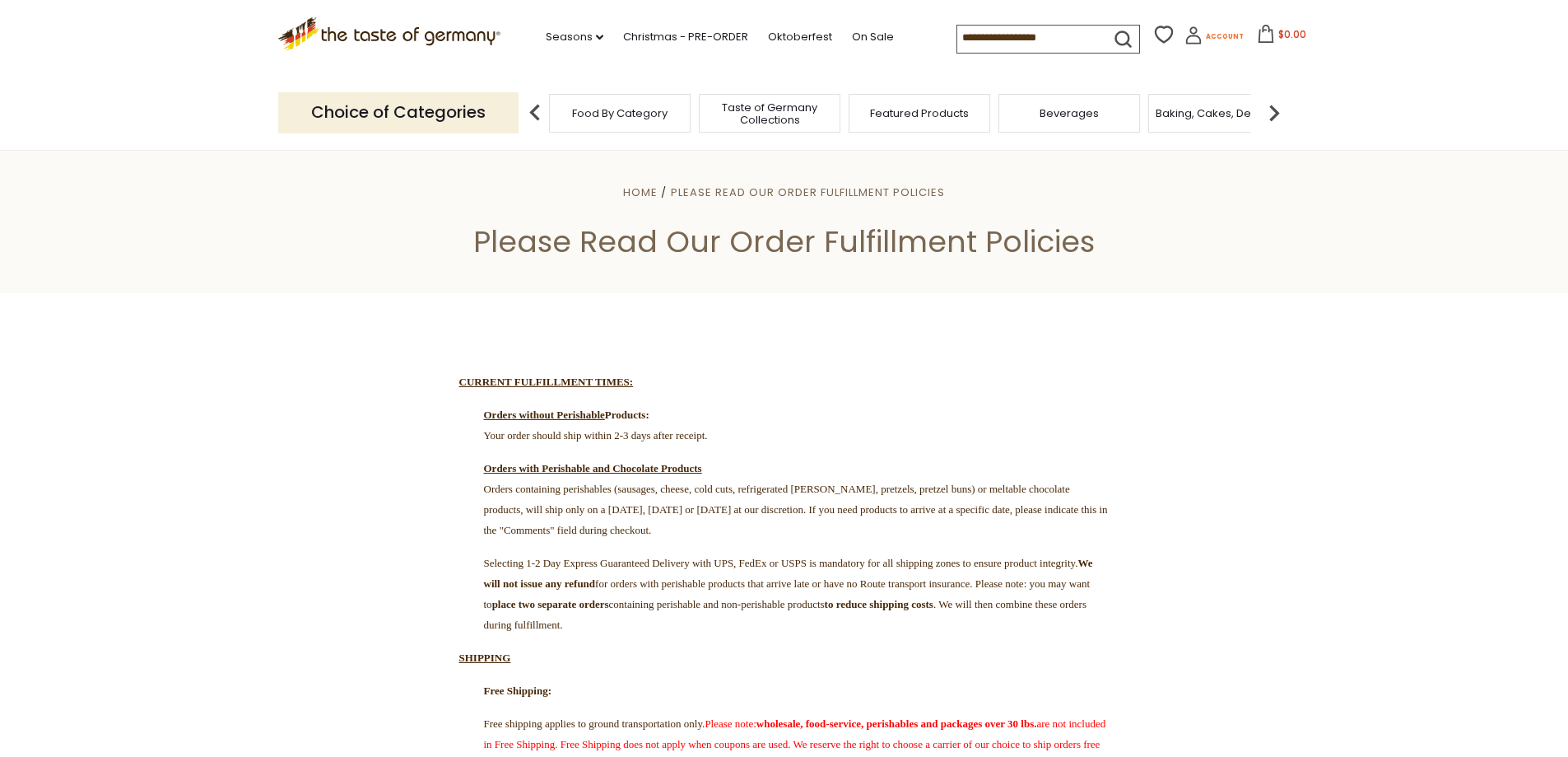
click at [1207, 44] on link "Account" at bounding box center [1213, 38] width 59 height 24
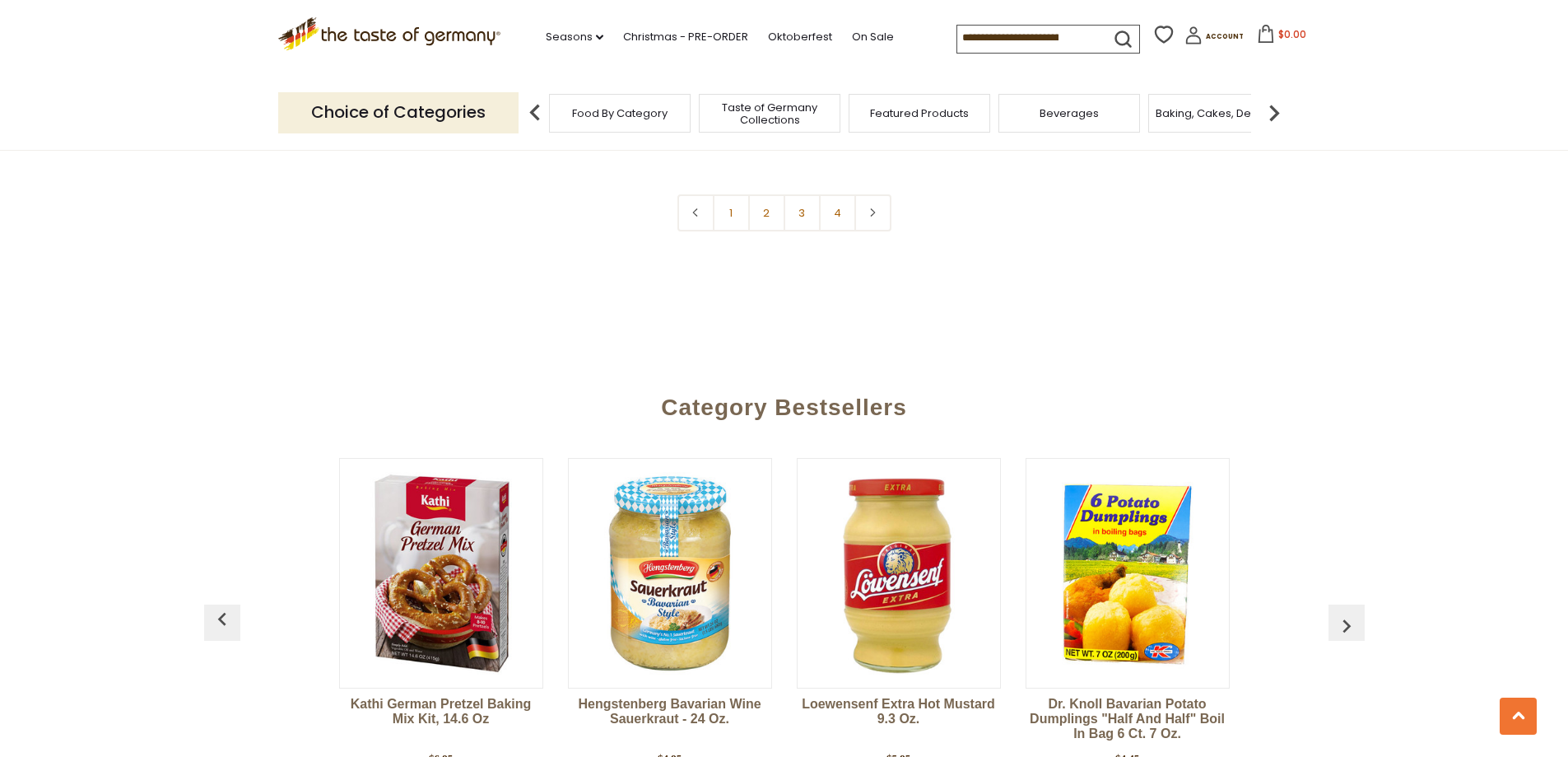
scroll to position [4007, 0]
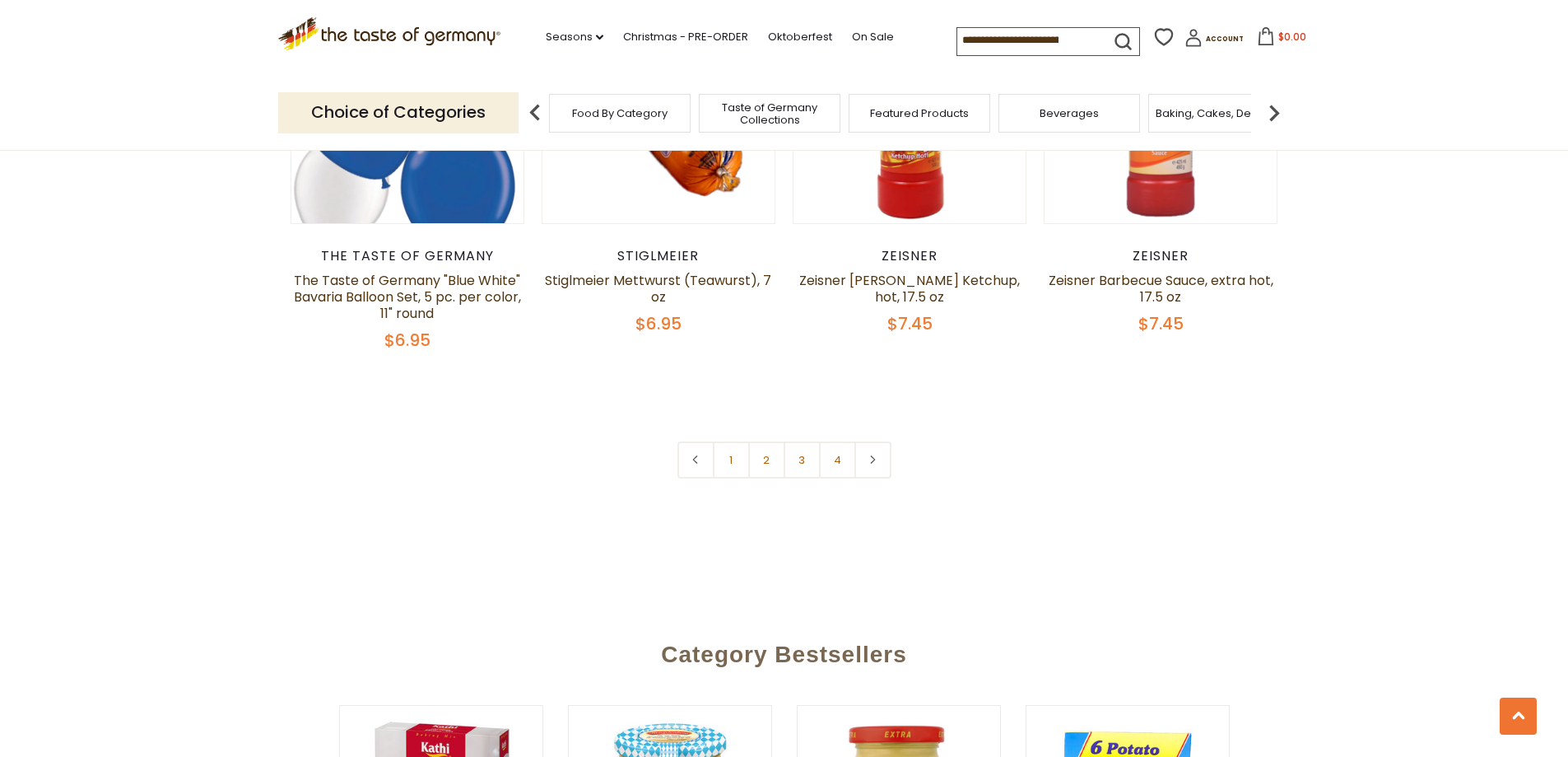
click at [1004, 31] on input at bounding box center [1027, 40] width 139 height 23
type input "********"
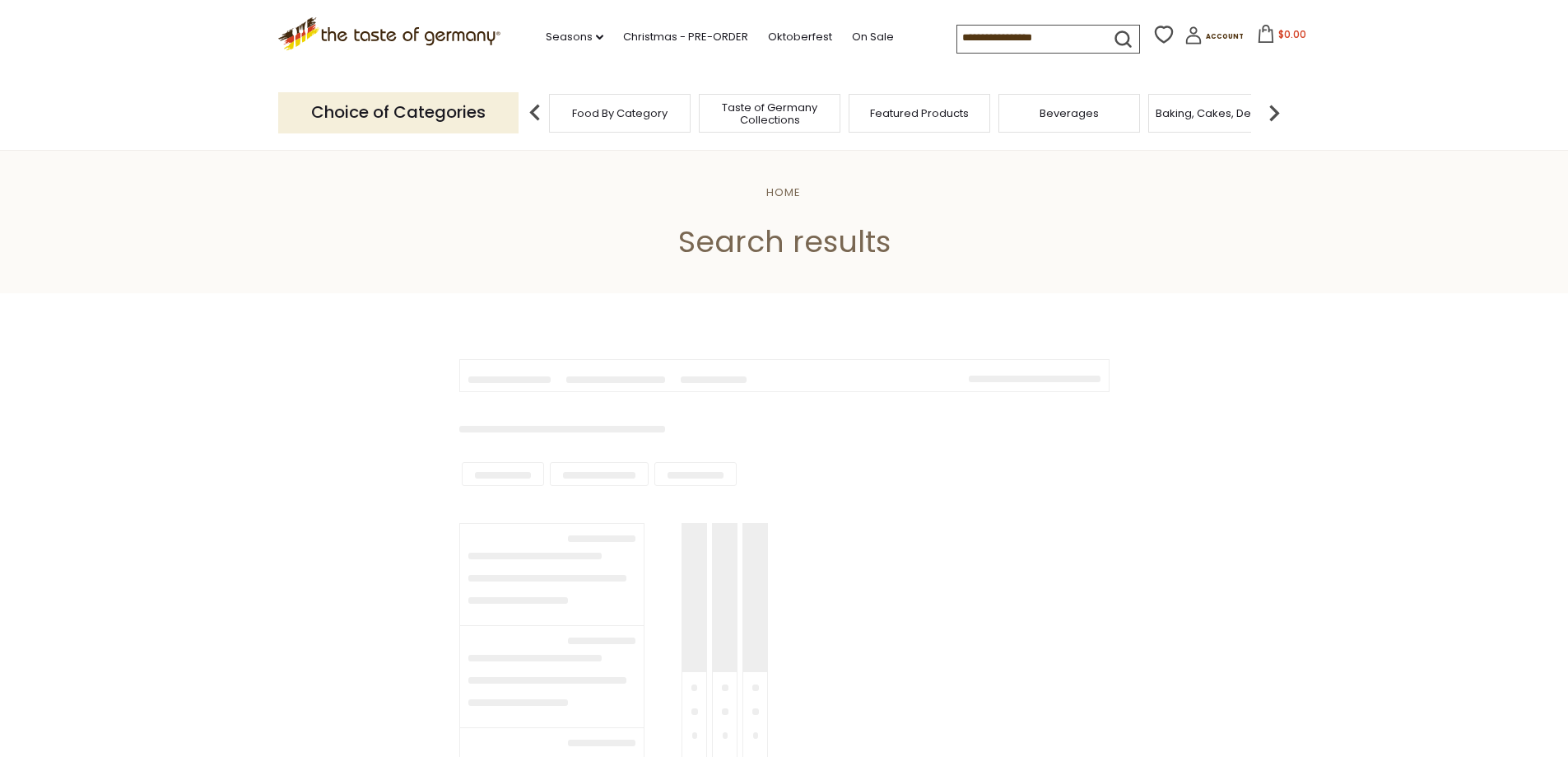
type input "********"
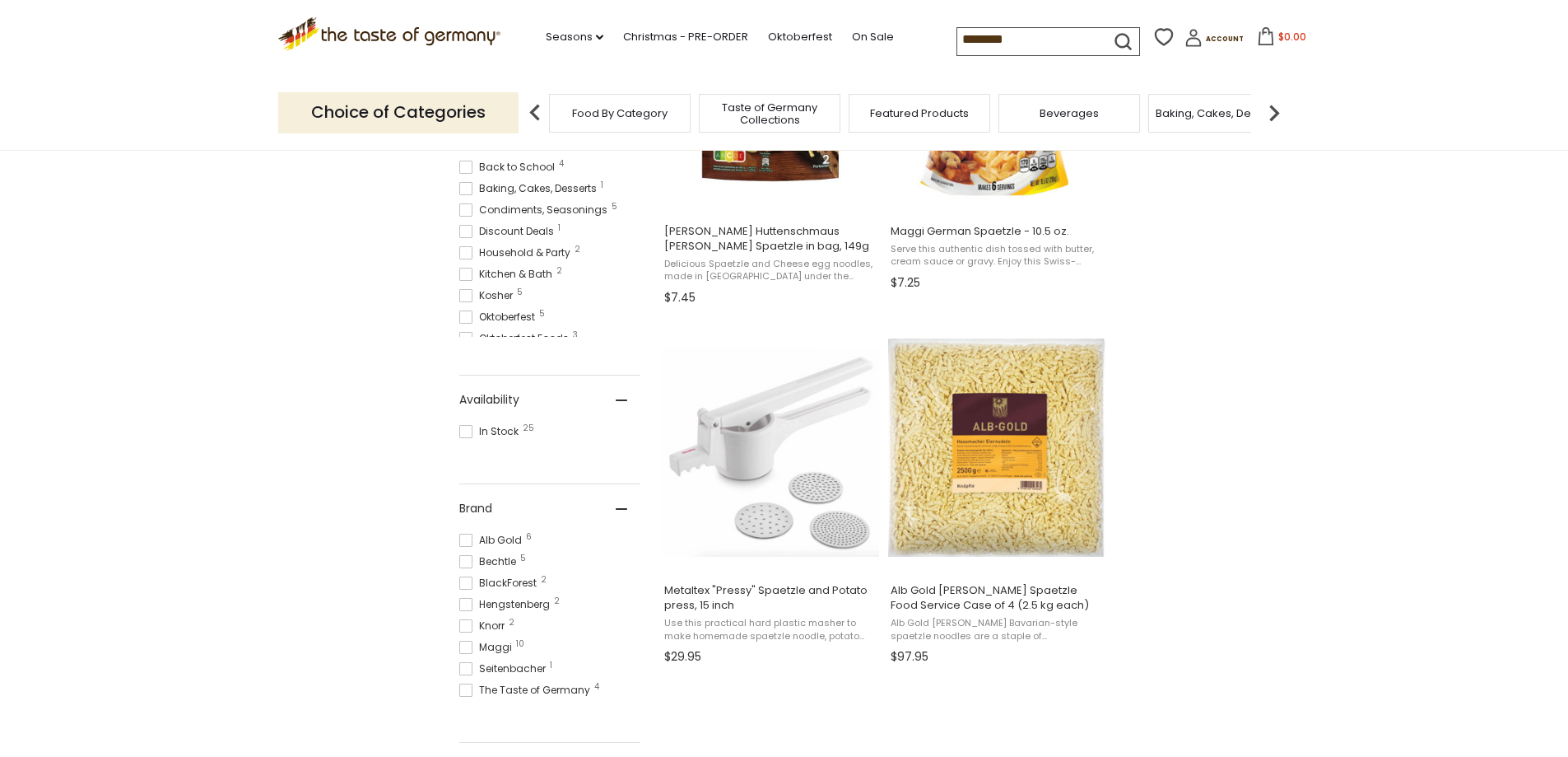
scroll to position [412, 0]
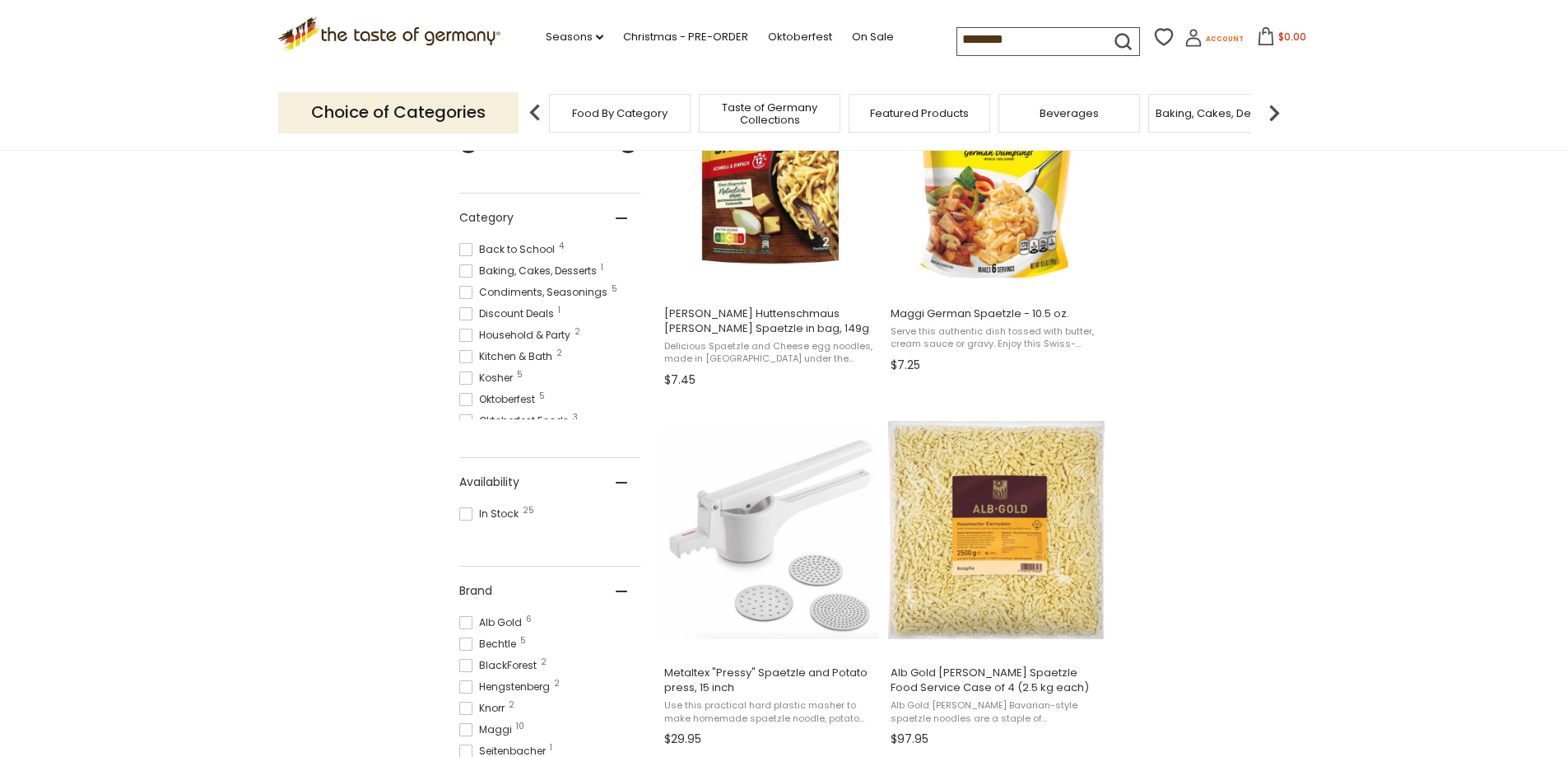
click at [1206, 40] on span "Account" at bounding box center [1224, 39] width 38 height 9
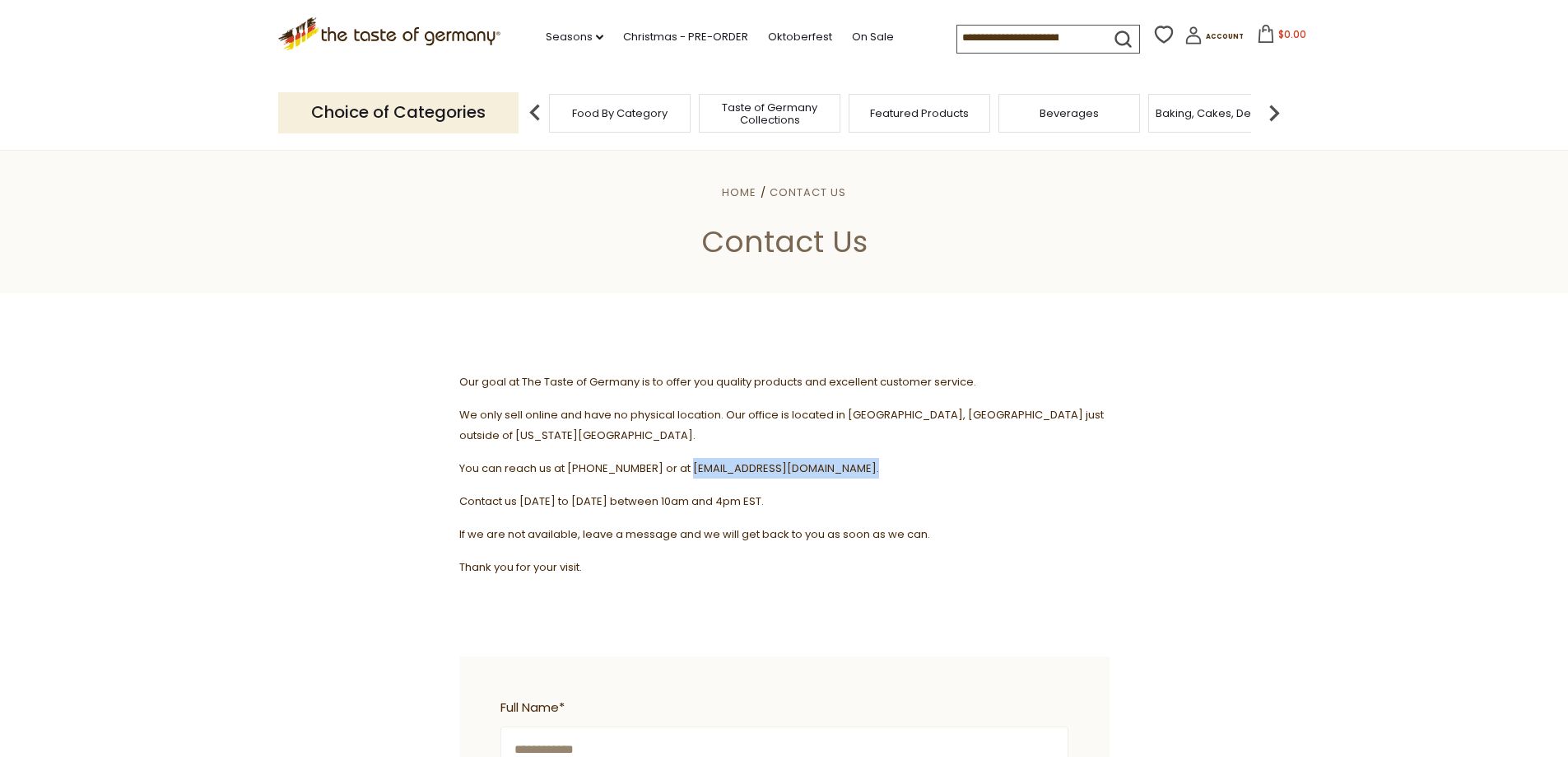
drag, startPoint x: 863, startPoint y: 446, endPoint x: 683, endPoint y: 451, distance: 180.1
click at [683, 461] on span "You can reach us at [PHONE_NUMBER] or at [EMAIL_ADDRESS][DOMAIN_NAME]." at bounding box center [669, 468] width 420 height 16
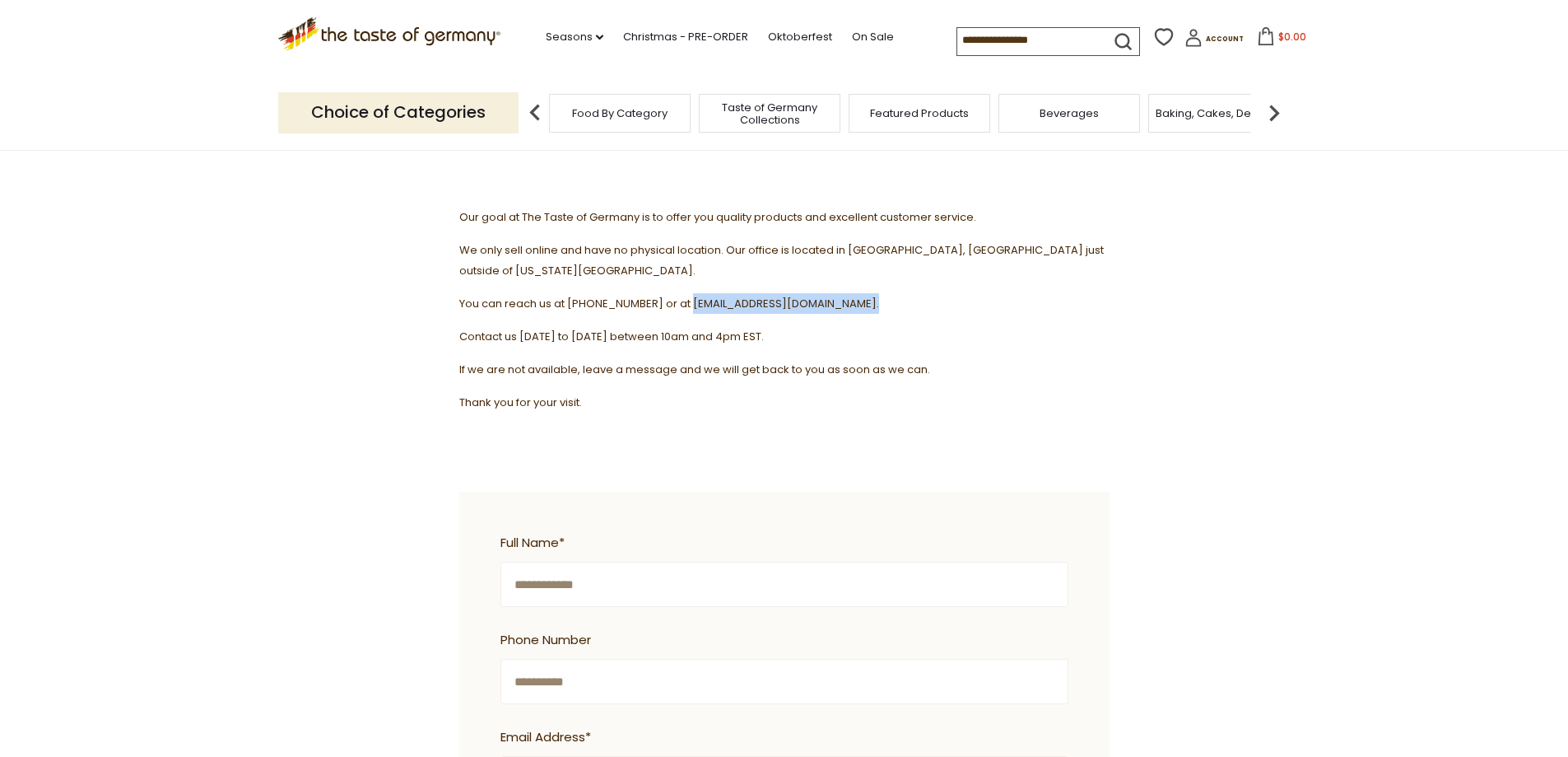
scroll to position [247, 0]
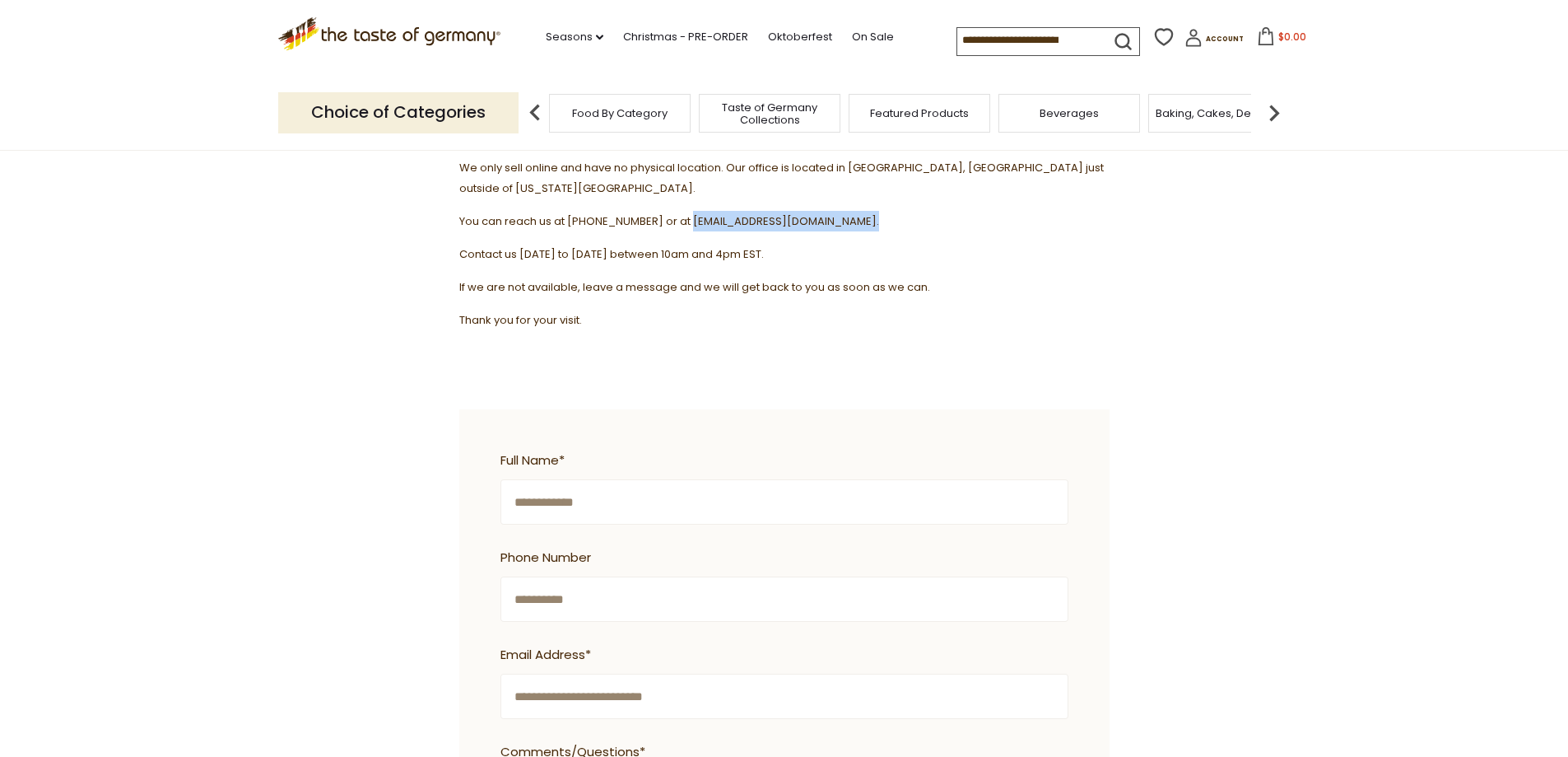
copy span "[EMAIL_ADDRESS][DOMAIN_NAME]"
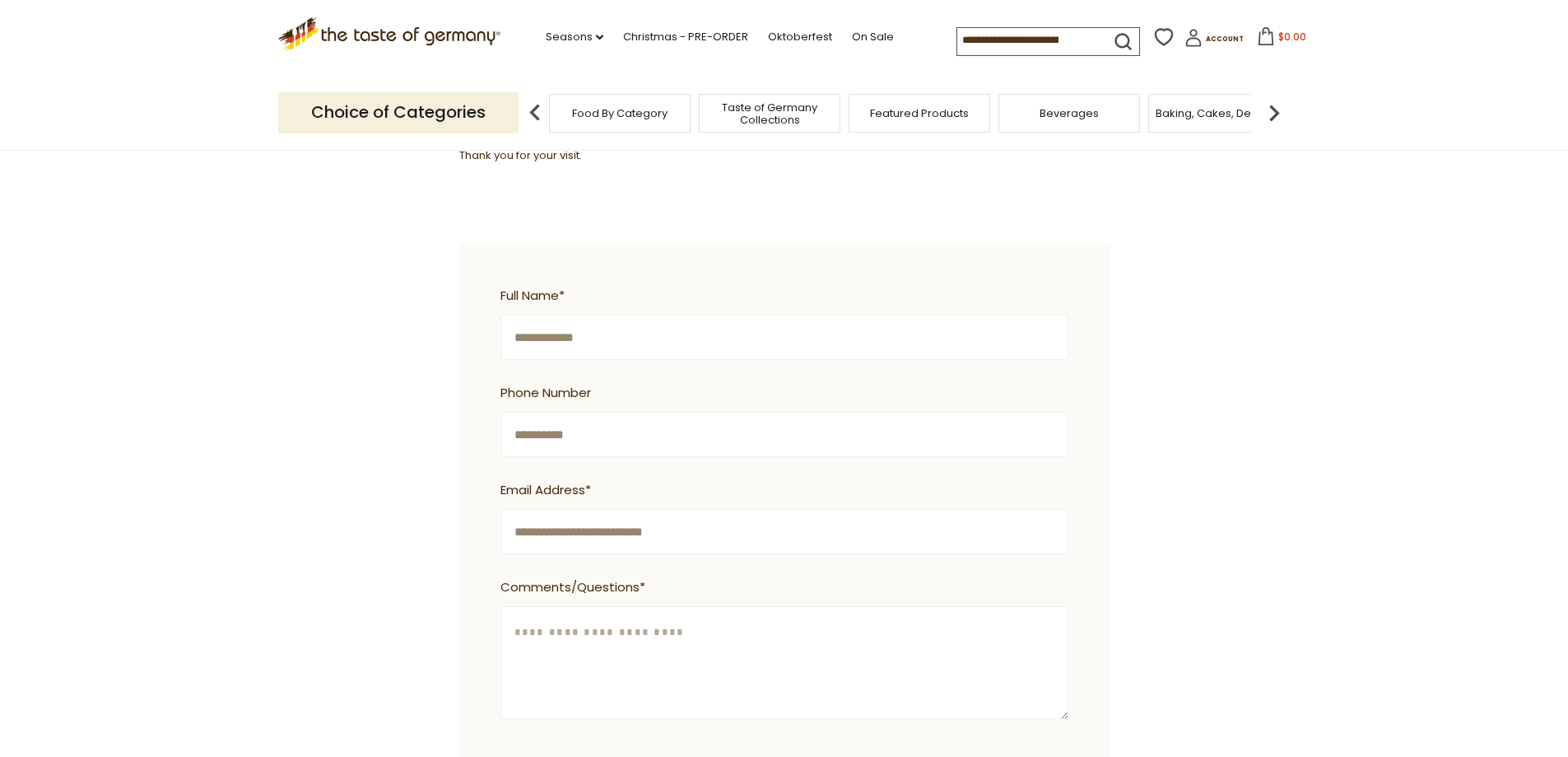
click at [691, 606] on textarea "Comments/Questions *" at bounding box center [784, 663] width 568 height 113
paste textarea "**********"
type textarea "**********"
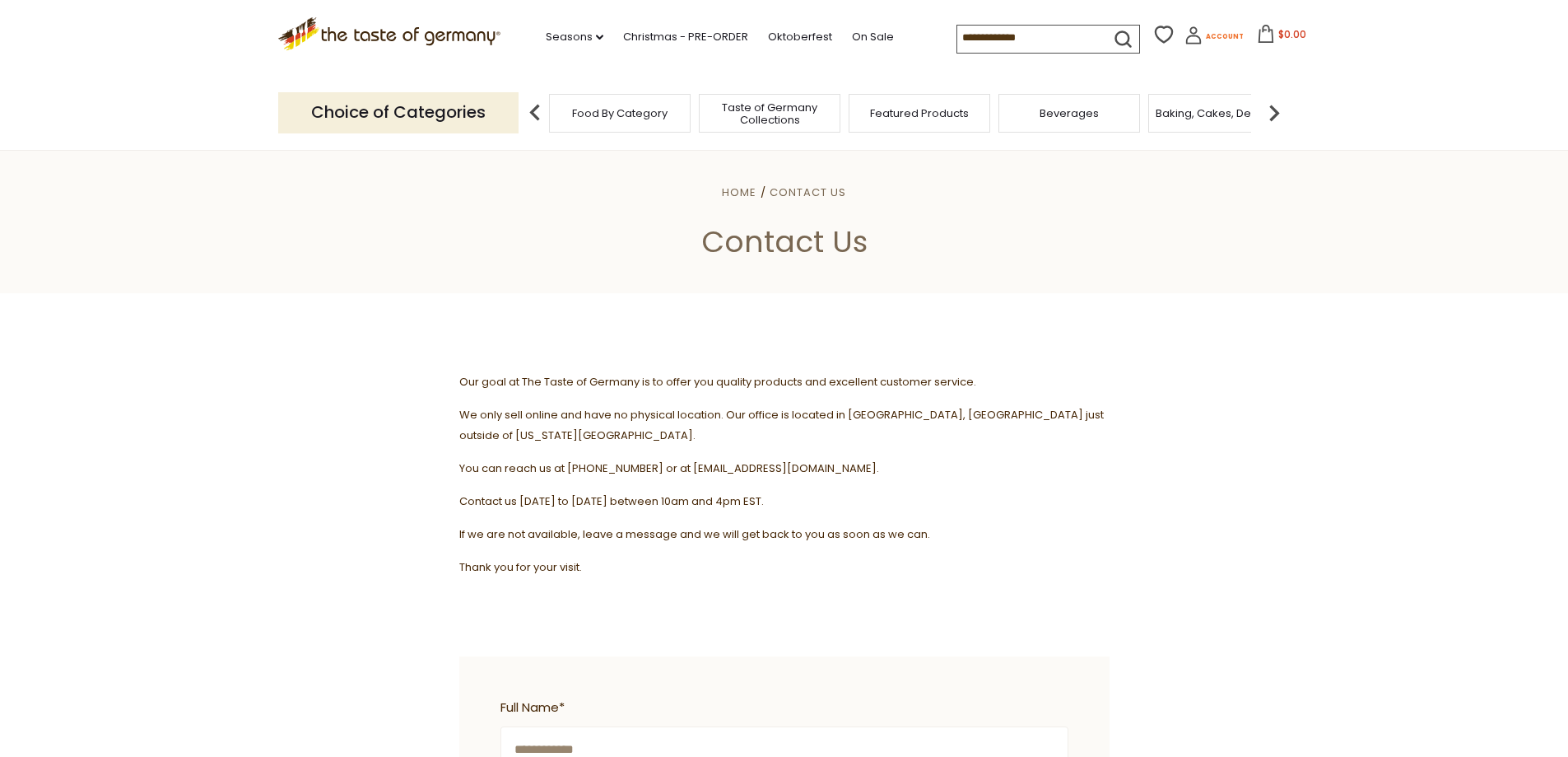
click at [1206, 33] on span "Account" at bounding box center [1224, 36] width 38 height 9
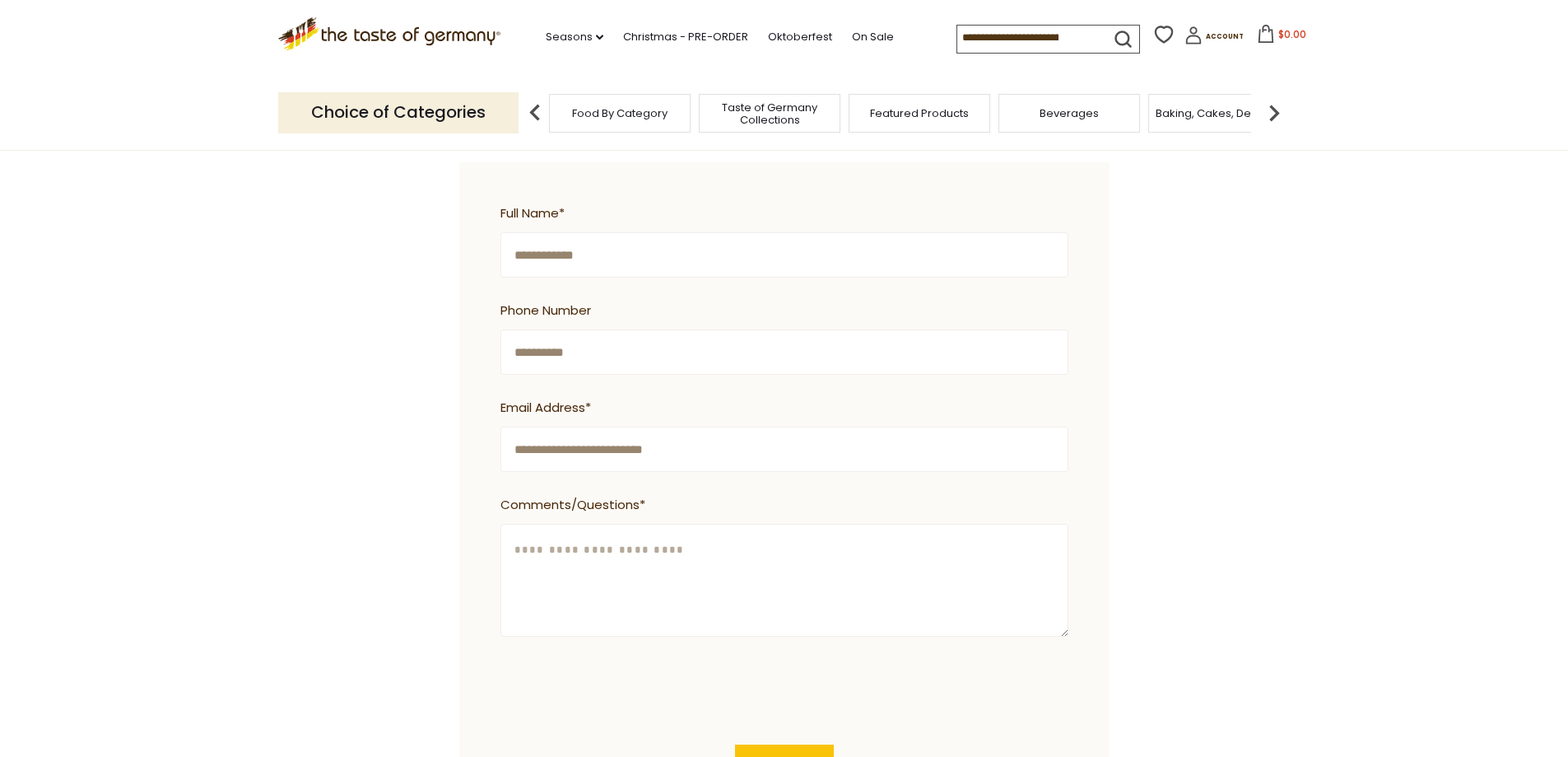
click at [671, 536] on textarea "Comments/Questions *" at bounding box center [784, 581] width 568 height 113
click at [716, 555] on textarea "Comments/Questions *" at bounding box center [784, 581] width 568 height 113
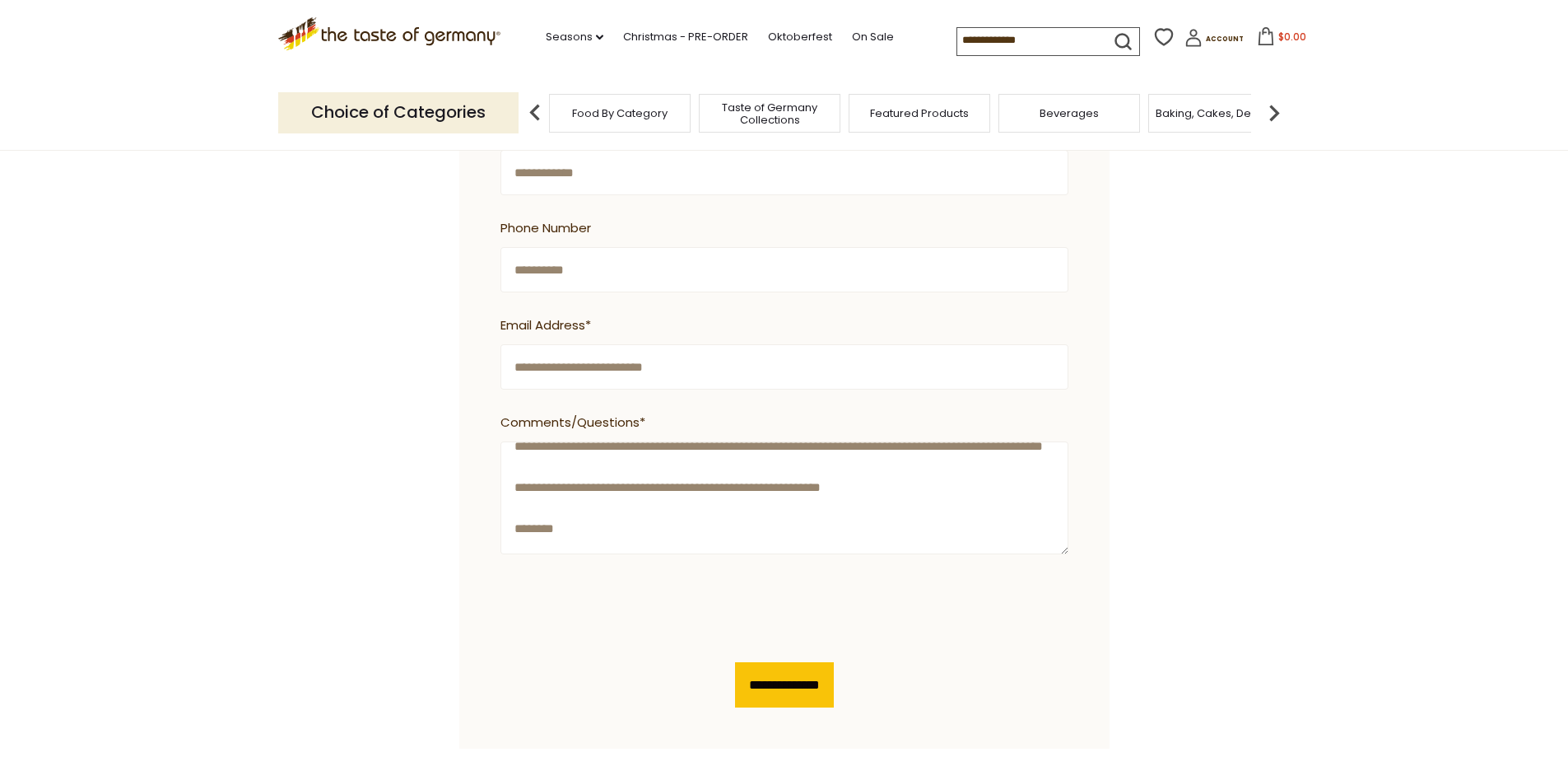
scroll to position [127, 0]
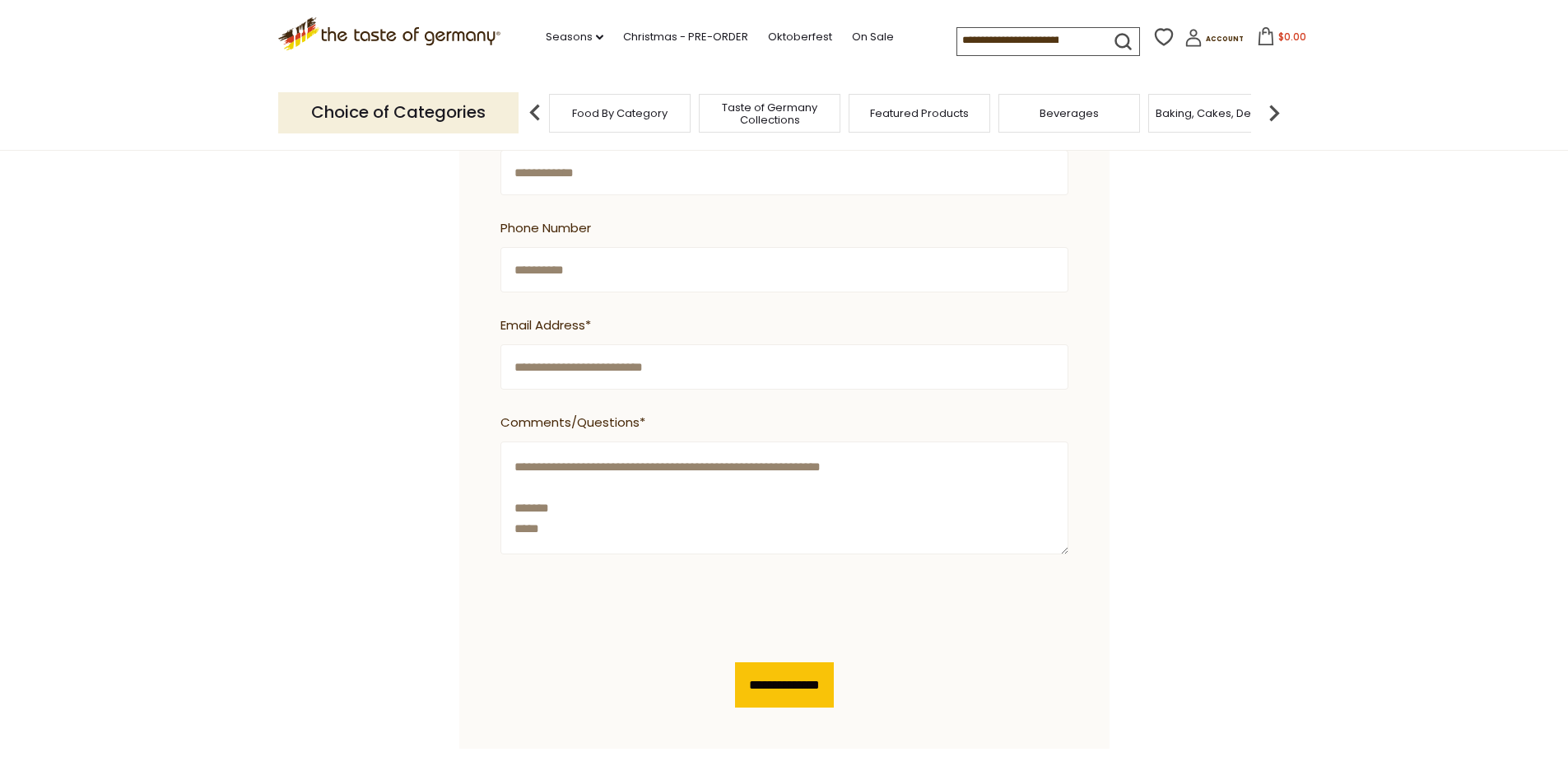
type textarea "**********"
click at [833, 675] on input "**********" at bounding box center [784, 684] width 99 height 45
